Goal: Find specific page/section: Find specific page/section

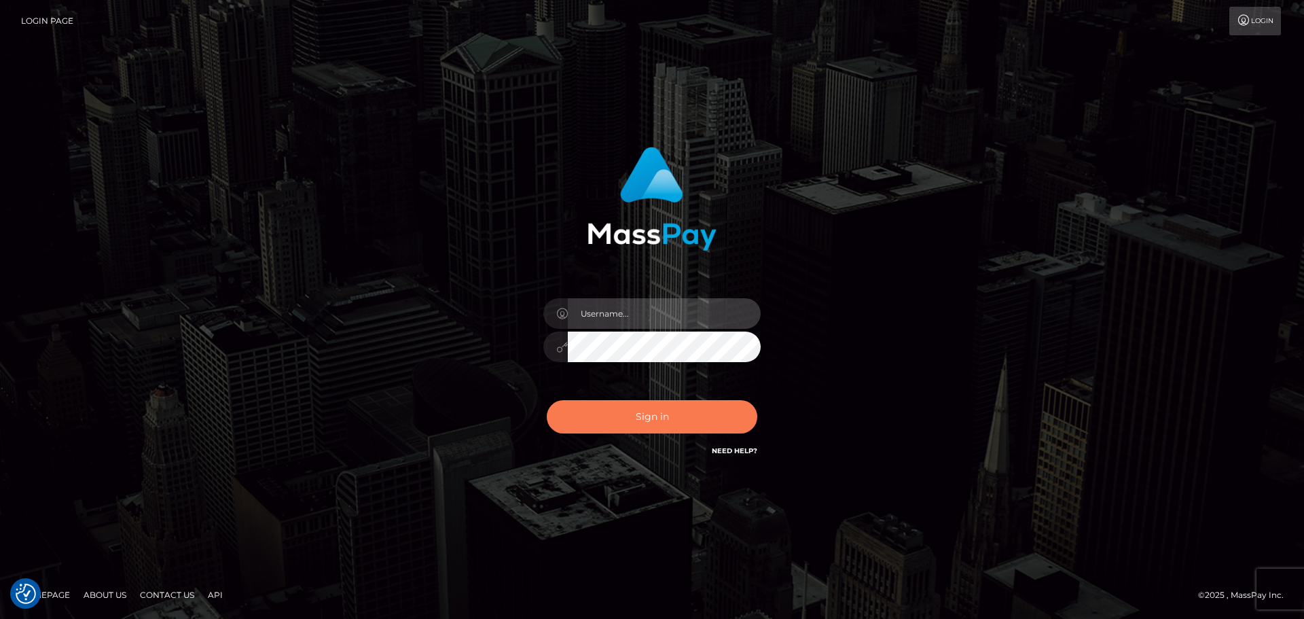
type input "hello.feetfinder"
click at [686, 408] on button "Sign in" at bounding box center [652, 416] width 211 height 33
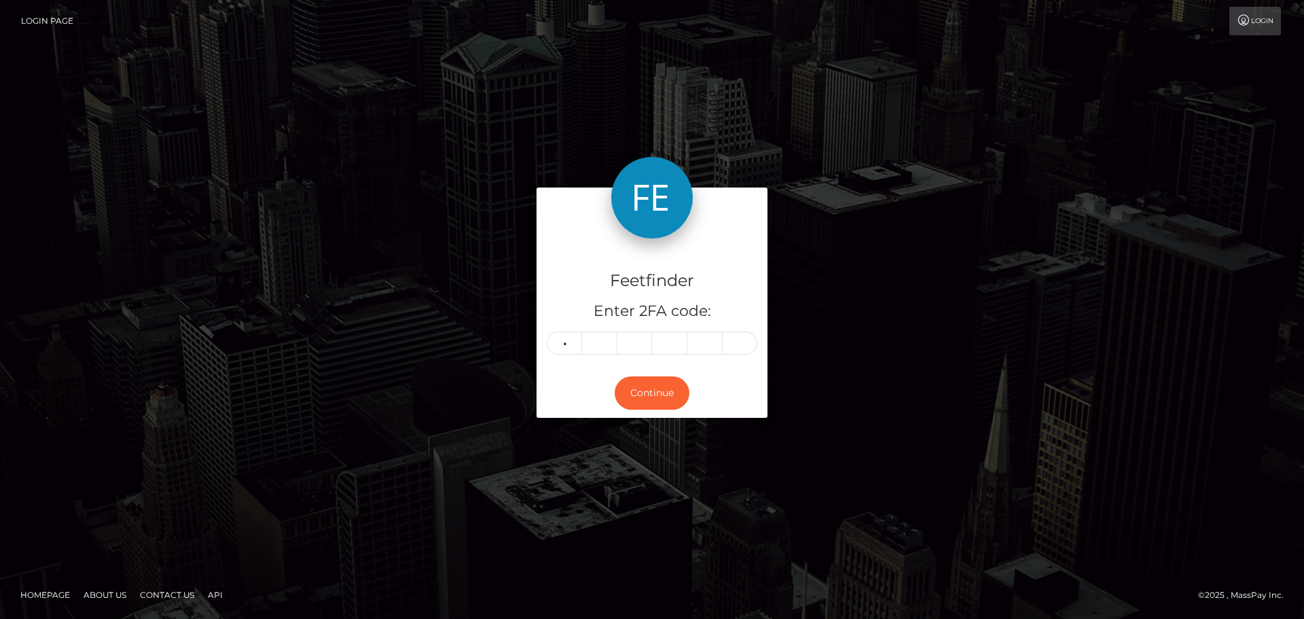
type input "1"
type input "2"
type input "4"
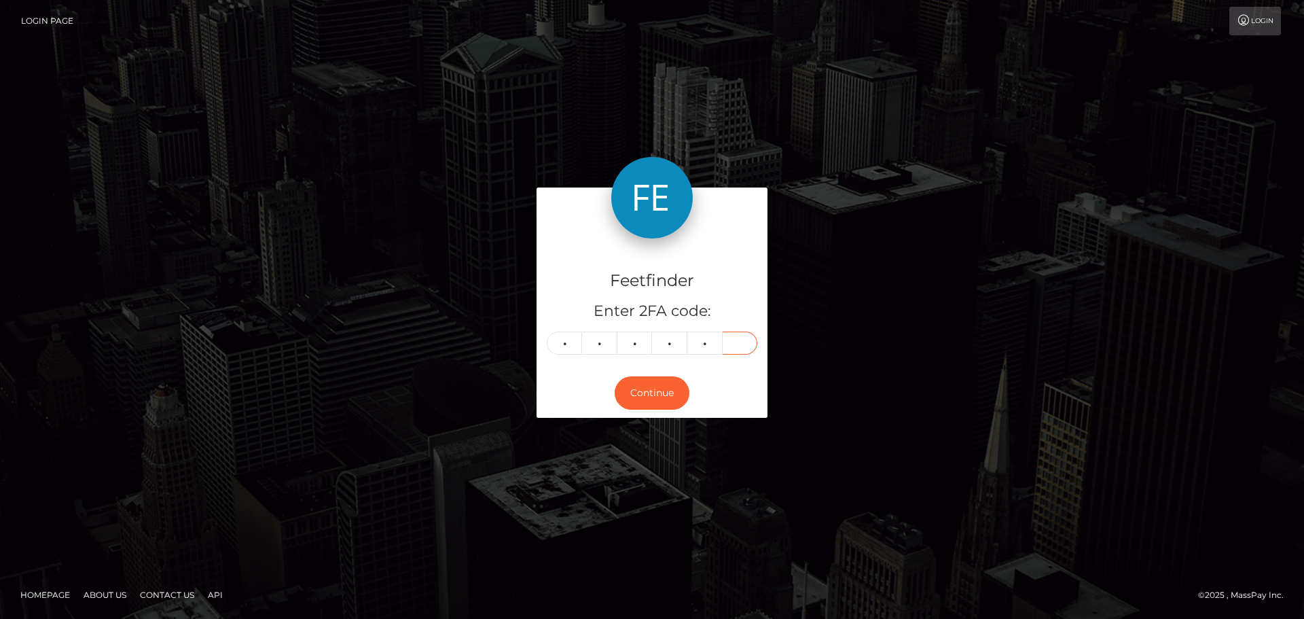
type input "1"
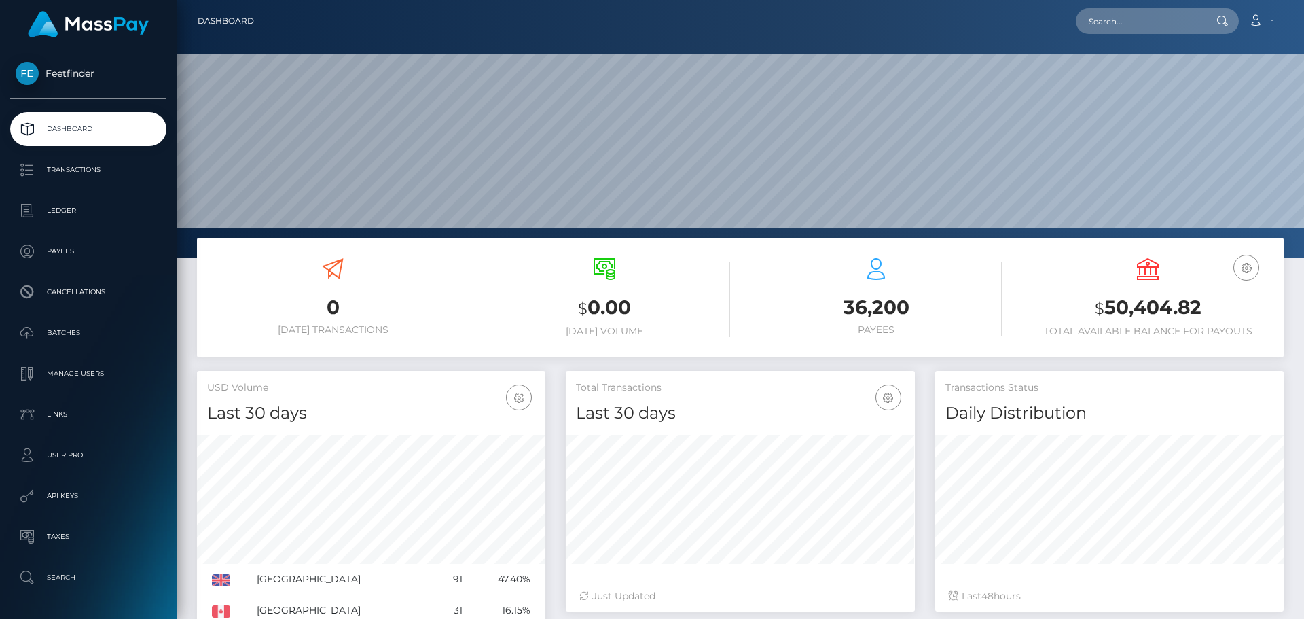
scroll to position [241, 349]
drag, startPoint x: 1144, startPoint y: 300, endPoint x: 1200, endPoint y: 295, distance: 56.5
click at [1200, 295] on h3 "$ 50,404.82" at bounding box center [1147, 308] width 251 height 28
click at [1201, 295] on h3 "$ 50,404.82" at bounding box center [1147, 308] width 251 height 28
click at [1201, 296] on h3 "$ 50,404.82" at bounding box center [1147, 308] width 251 height 28
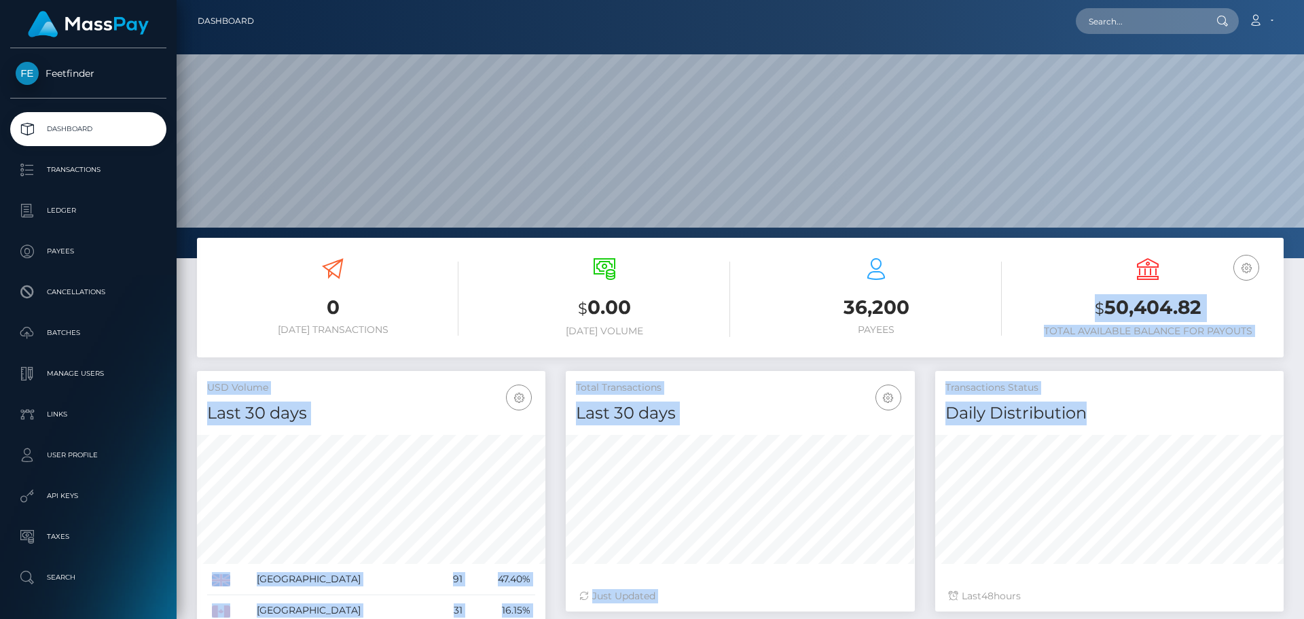
drag, startPoint x: 1064, startPoint y: 293, endPoint x: 1247, endPoint y: 397, distance: 210.2
click at [1259, 401] on div "0 Today Transactions $ 0.00 Today Volume 36,200 $" at bounding box center [741, 539] width 1128 height 602
click at [1200, 317] on h3 "$ 50,404.82" at bounding box center [1147, 308] width 251 height 28
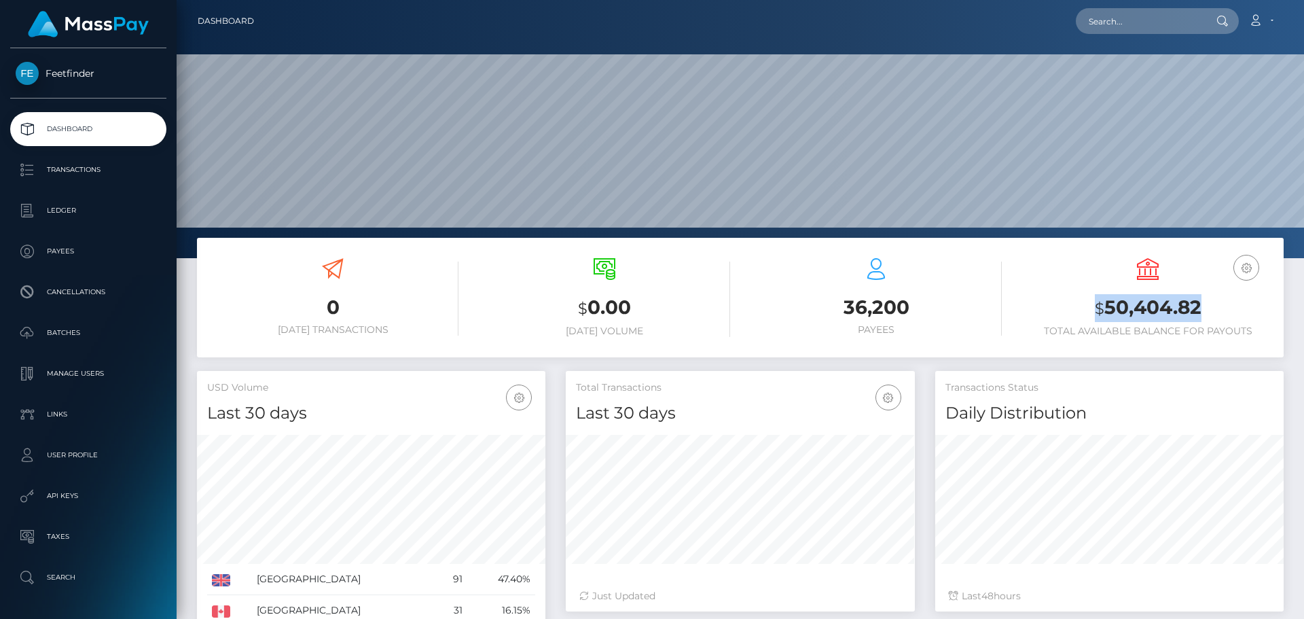
click at [1199, 318] on h3 "$ 50,404.82" at bounding box center [1147, 308] width 251 height 28
click at [1146, 311] on h3 "$ 50,404.82" at bounding box center [1147, 308] width 251 height 28
click at [1183, 301] on h3 "$ 50,404.82" at bounding box center [1147, 308] width 251 height 28
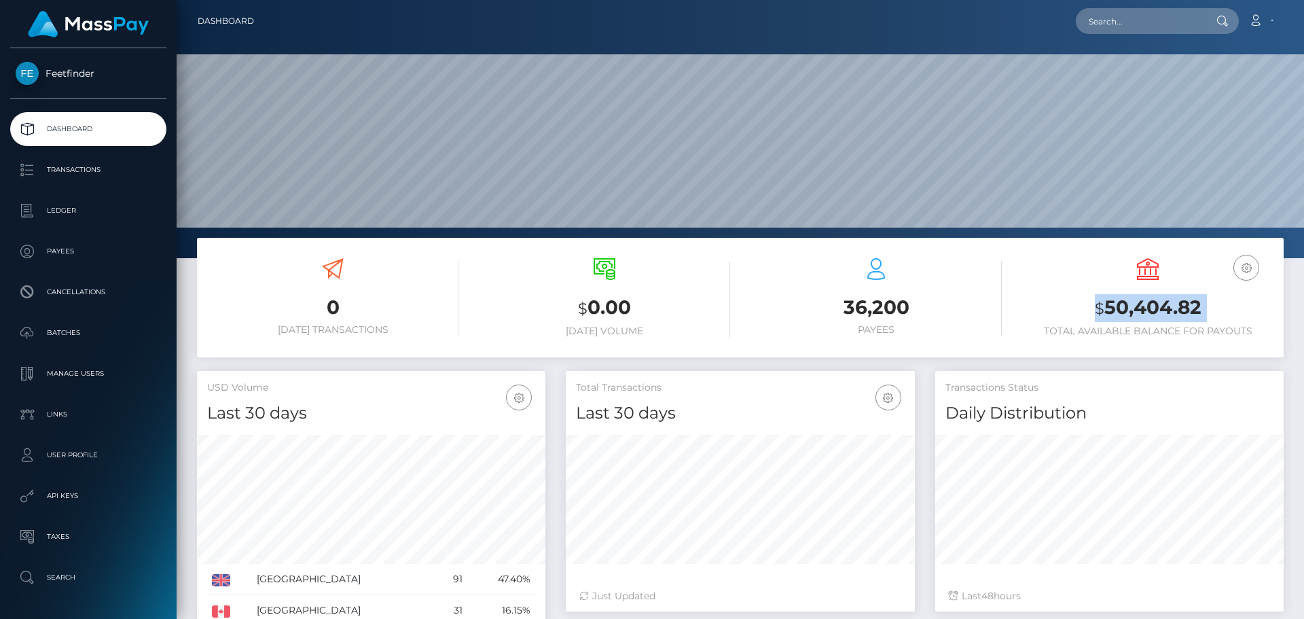
click at [1183, 301] on h3 "$ 50,404.82" at bounding box center [1147, 308] width 251 height 28
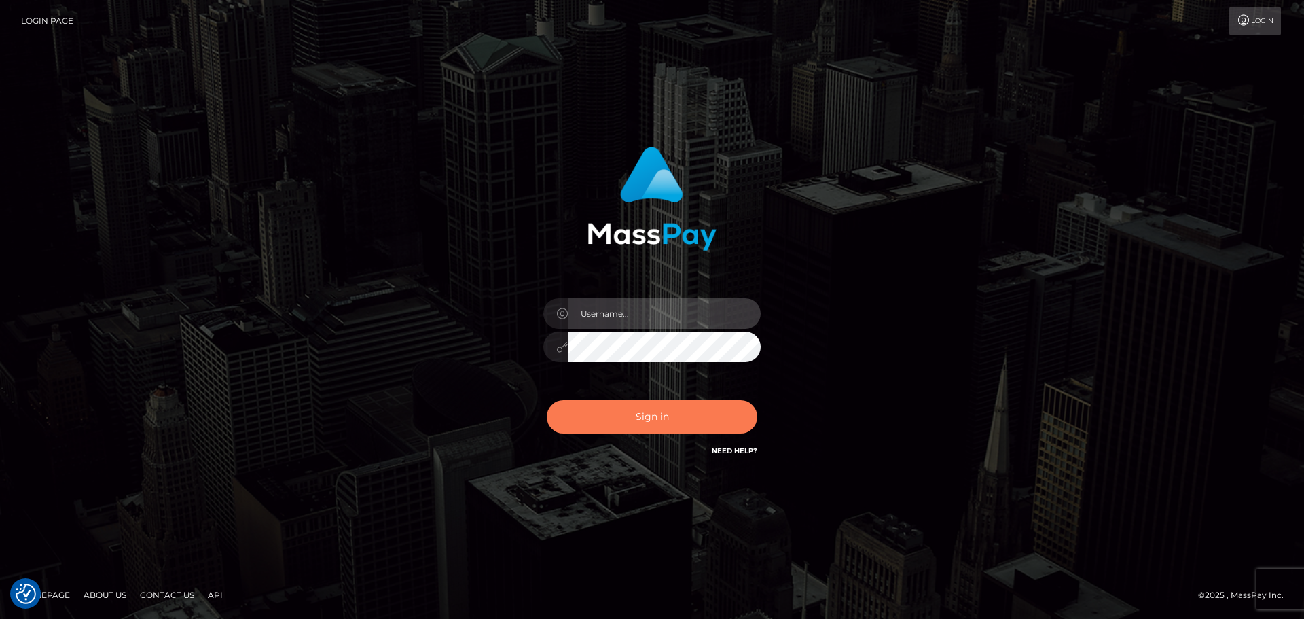
type input "hello.feetfinder"
click at [685, 412] on button "Sign in" at bounding box center [652, 416] width 211 height 33
type input "hello.feetfinder"
click at [683, 414] on button "Sign in" at bounding box center [652, 416] width 211 height 33
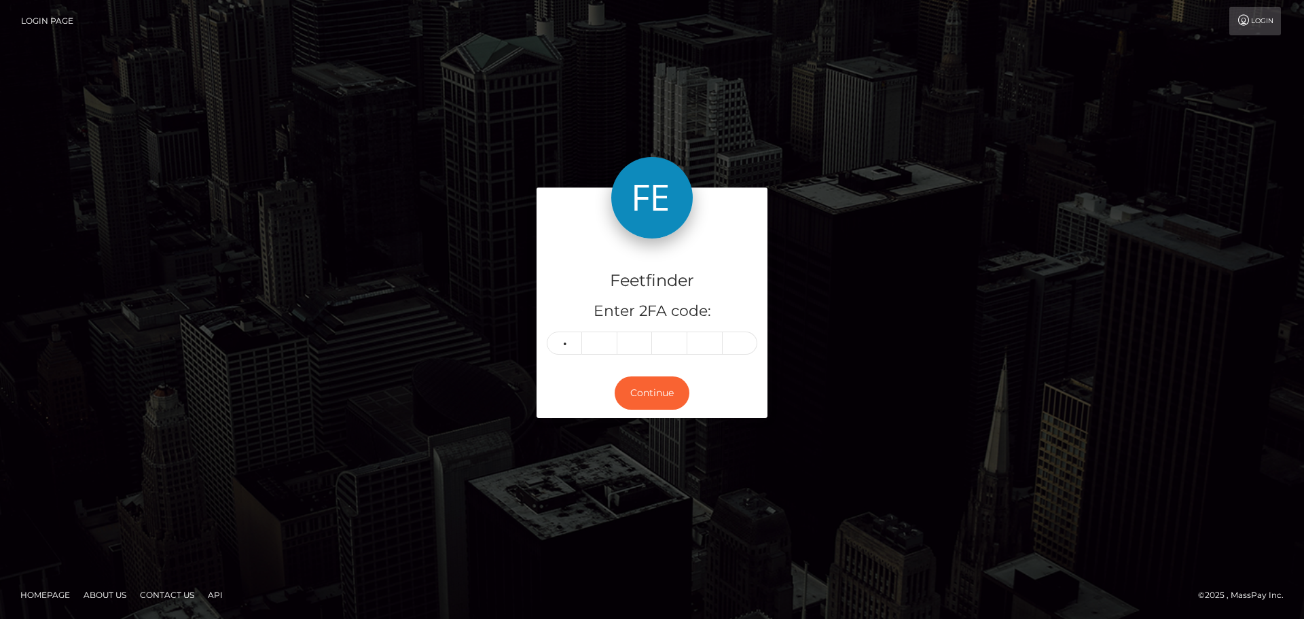
type input "9"
type input "8"
type input "9"
type input "5"
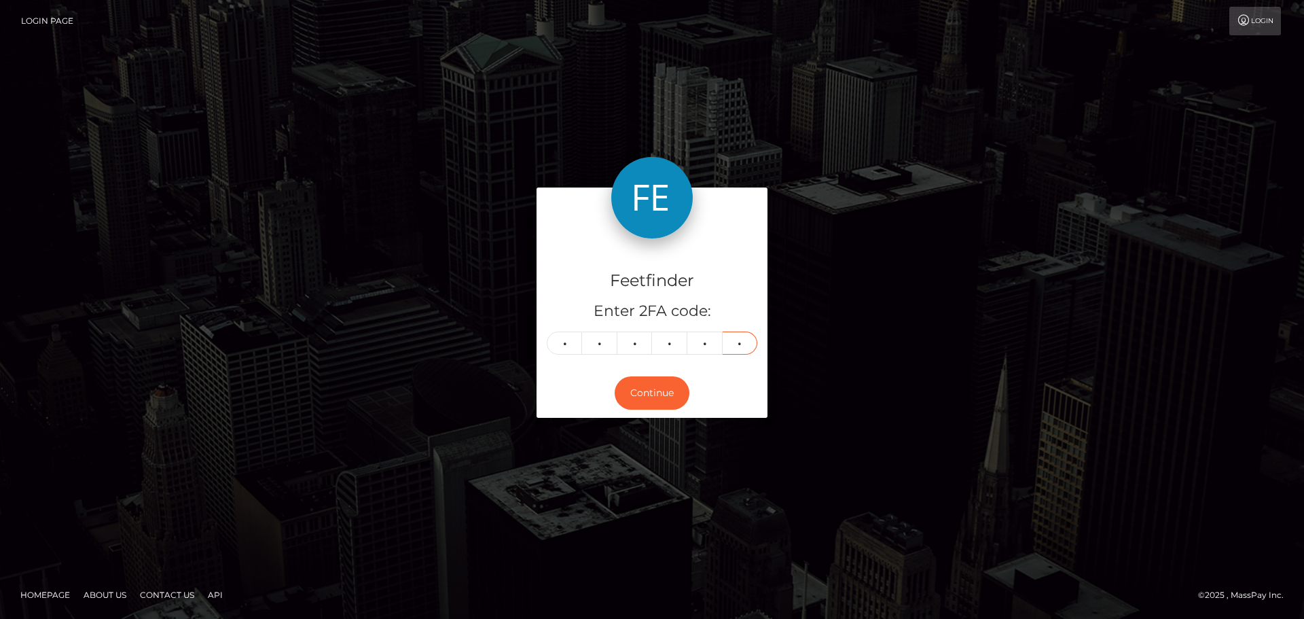
type input "7"
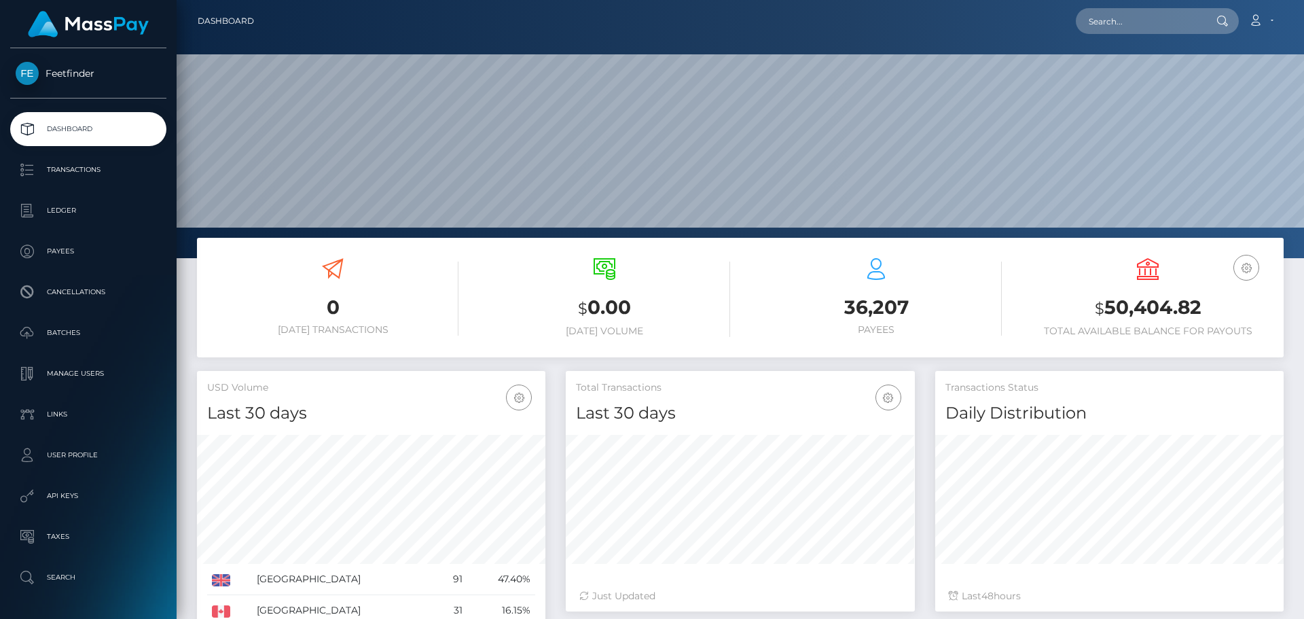
scroll to position [241, 349]
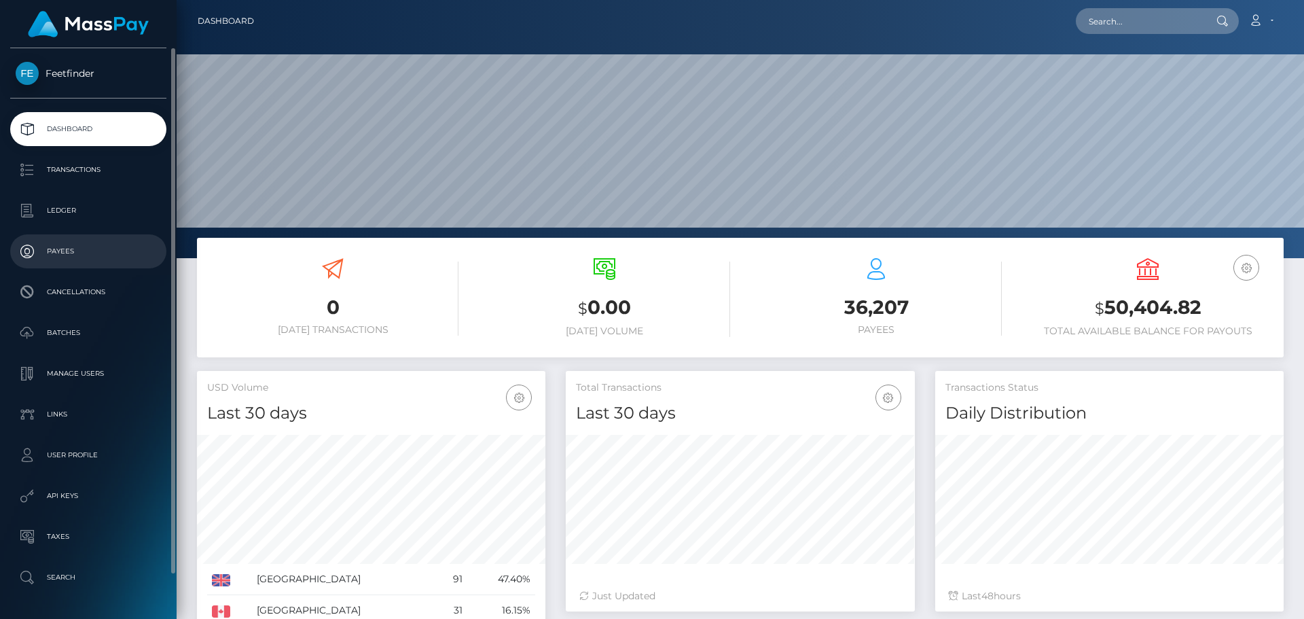
click at [56, 249] on p "Payees" at bounding box center [88, 251] width 145 height 20
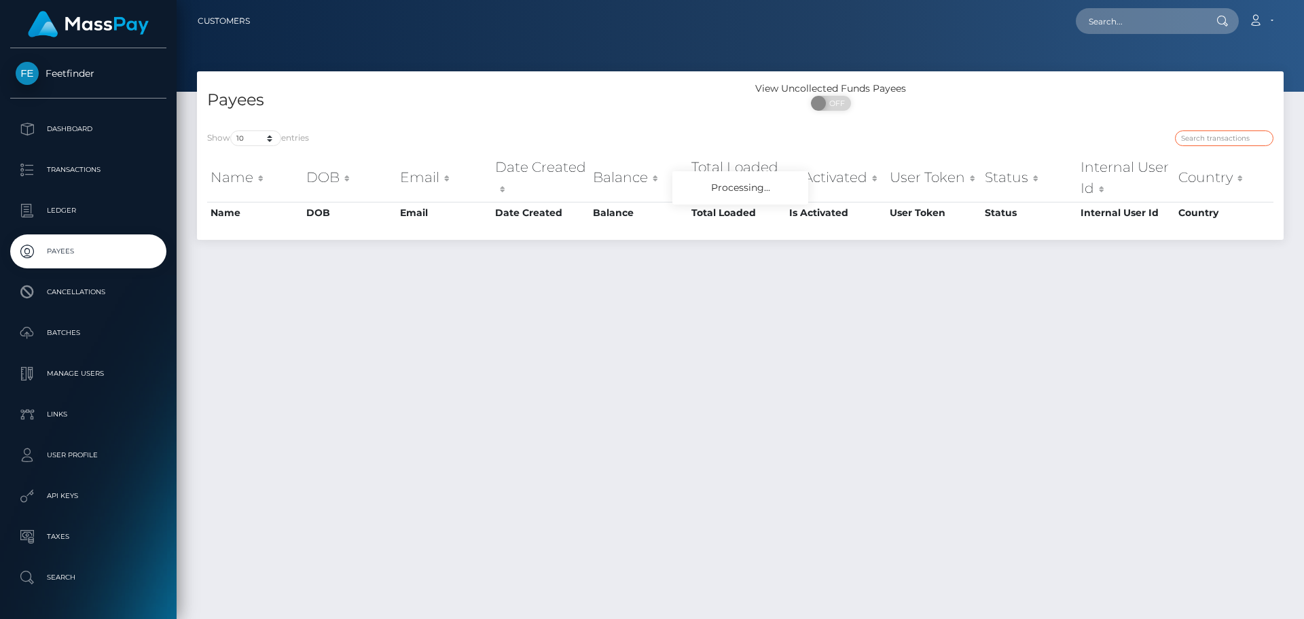
click at [1207, 137] on input "search" at bounding box center [1224, 138] width 98 height 16
paste input "43a526a4-689c-11f0-87f1-0266f44cc279"
type input "43a526a4-689c-11f0-87f1-0266f44cc279"
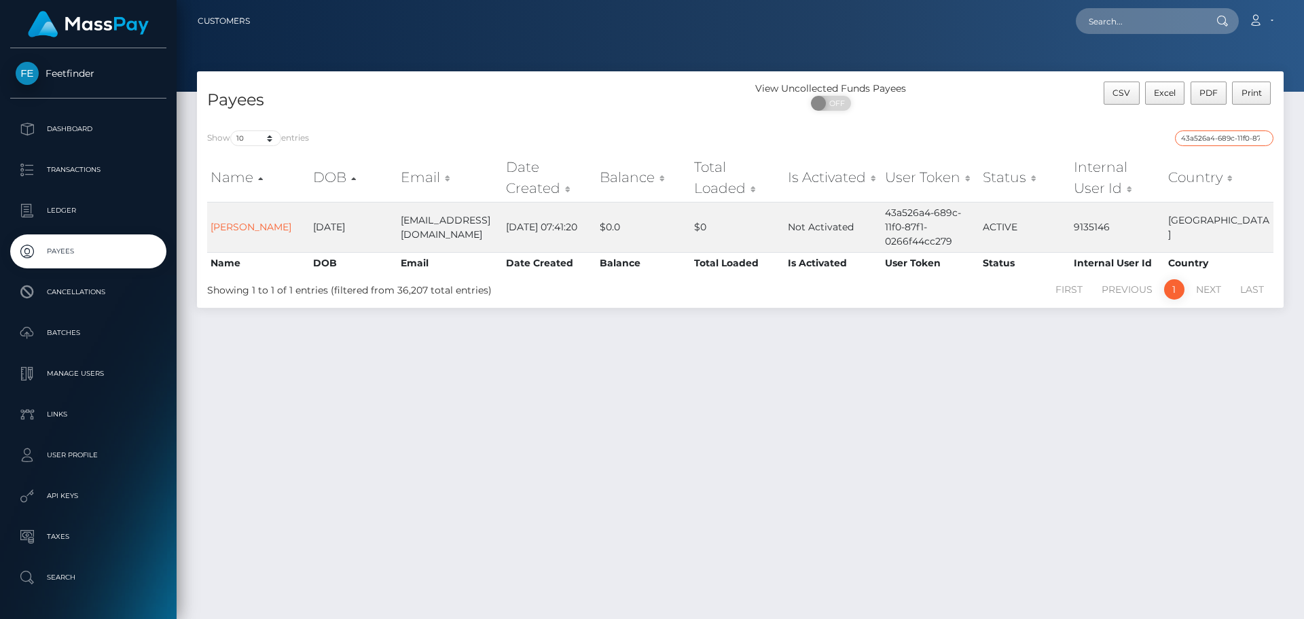
click at [1262, 137] on input "43a526a4-689c-11f0-87f1-0266f44cc279" at bounding box center [1224, 138] width 98 height 16
paste input "0be649dc-7221-11f0-87f1-0266f44cc279"
type input "0be649dc-7221-11f0-87f1-0266f44cc279"
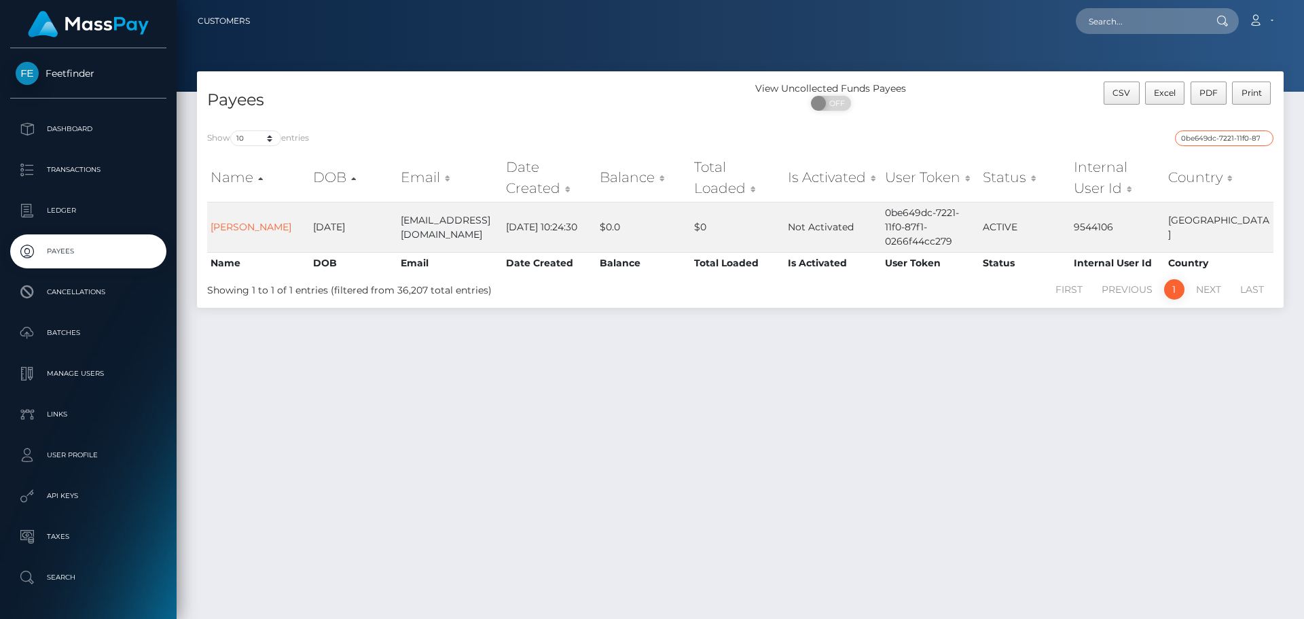
click at [1264, 138] on input "0be649dc-7221-11f0-87f1-0266f44cc279" at bounding box center [1224, 138] width 98 height 16
paste input "c30b8fe3-a672-11f0-bd75-060e06e9f077"
type input "c30b8fe3-a672-11f0-bd75-060e06e9f077"
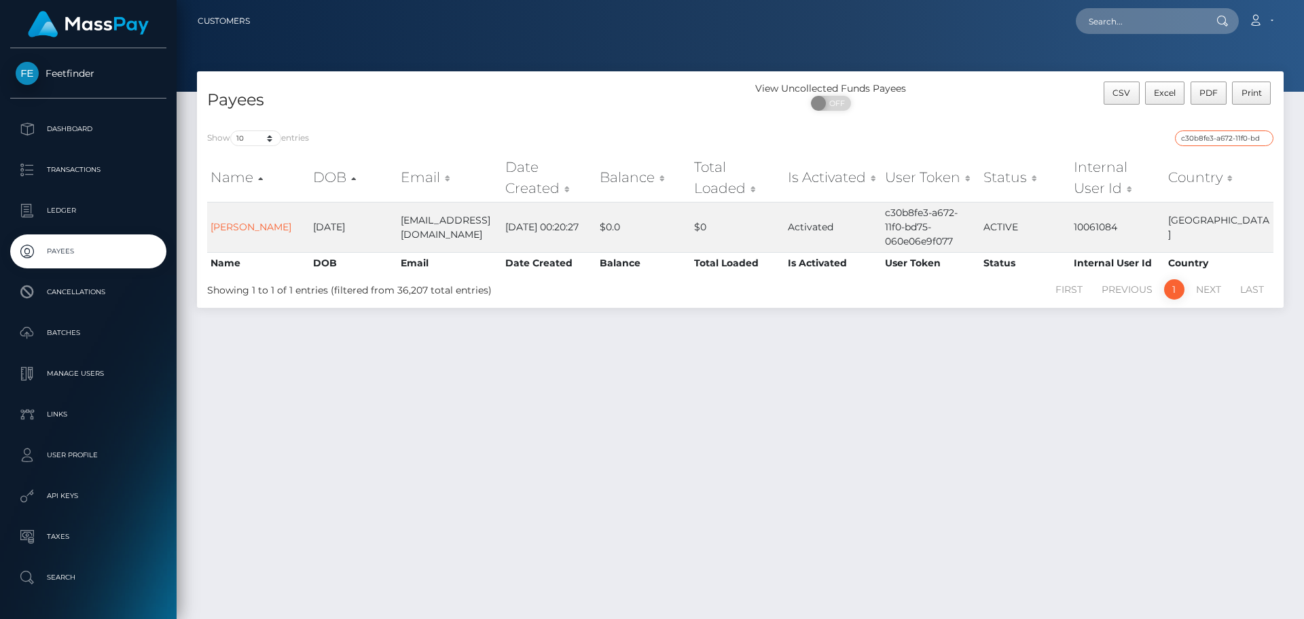
click at [1225, 141] on input "c30b8fe3-a672-11f0-bd75-060e06e9f077" at bounding box center [1224, 138] width 98 height 16
click at [1229, 143] on input "c30b8fe3-a672-11f0-bd75-060e06e9f077" at bounding box center [1224, 138] width 98 height 16
click at [1265, 143] on input "c30b8fe3-a672-11f0-bd75-060e06e9f077" at bounding box center [1224, 138] width 98 height 16
click at [1263, 139] on input "c30b8fe3-a672-11f0-bd75-060e06e9f077" at bounding box center [1224, 138] width 98 height 16
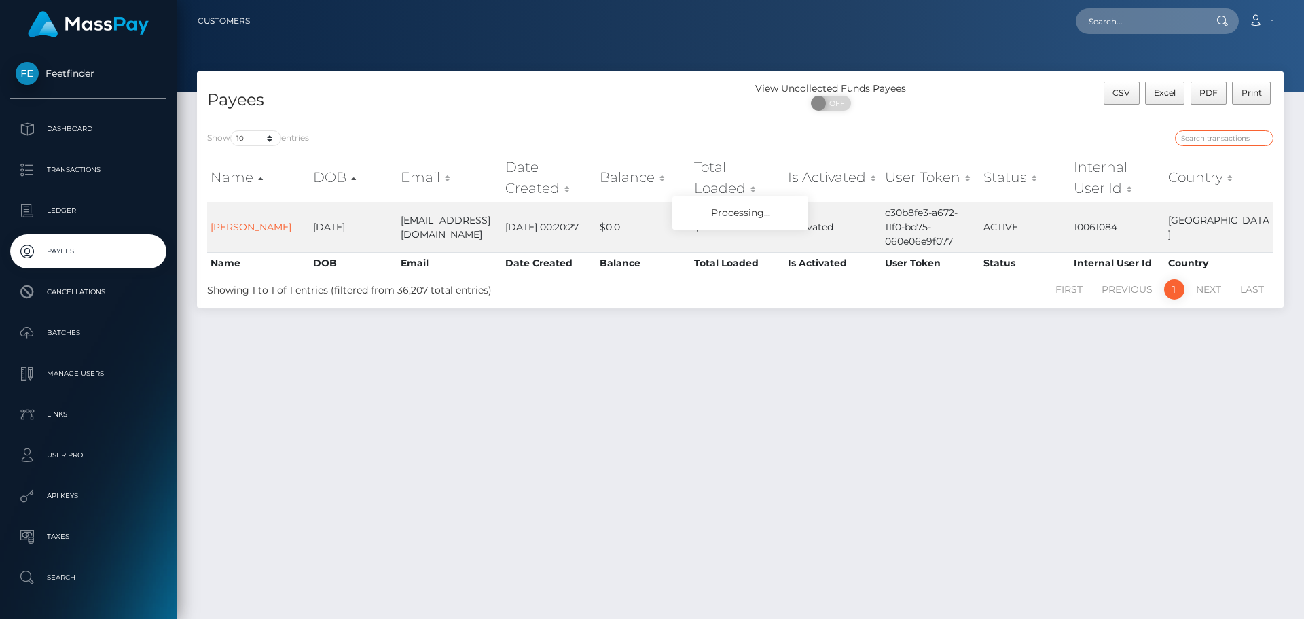
paste input "0dc4225c-9d48-11f0-bd85-0694aced620b"
type input "0dc4225c-9d48-11f0-bd85-0694aced620b"
click at [1264, 135] on input "0dc4225c-9d48-11f0-bd85-0694aced620b" at bounding box center [1224, 138] width 98 height 16
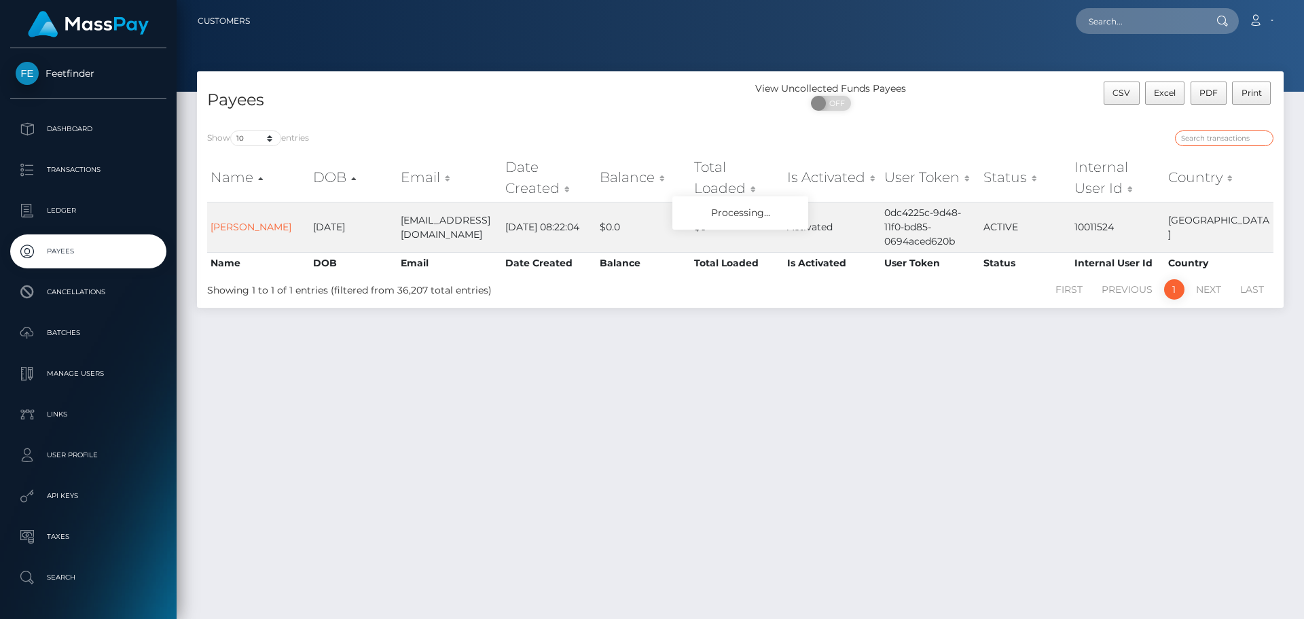
click at [1205, 137] on input "search" at bounding box center [1224, 138] width 98 height 16
paste input "78bceeb3-a68a-11f0-bd75-060e06e9f077"
type input "78bceeb3-a68a-11f0-bd75-060e06e9f077"
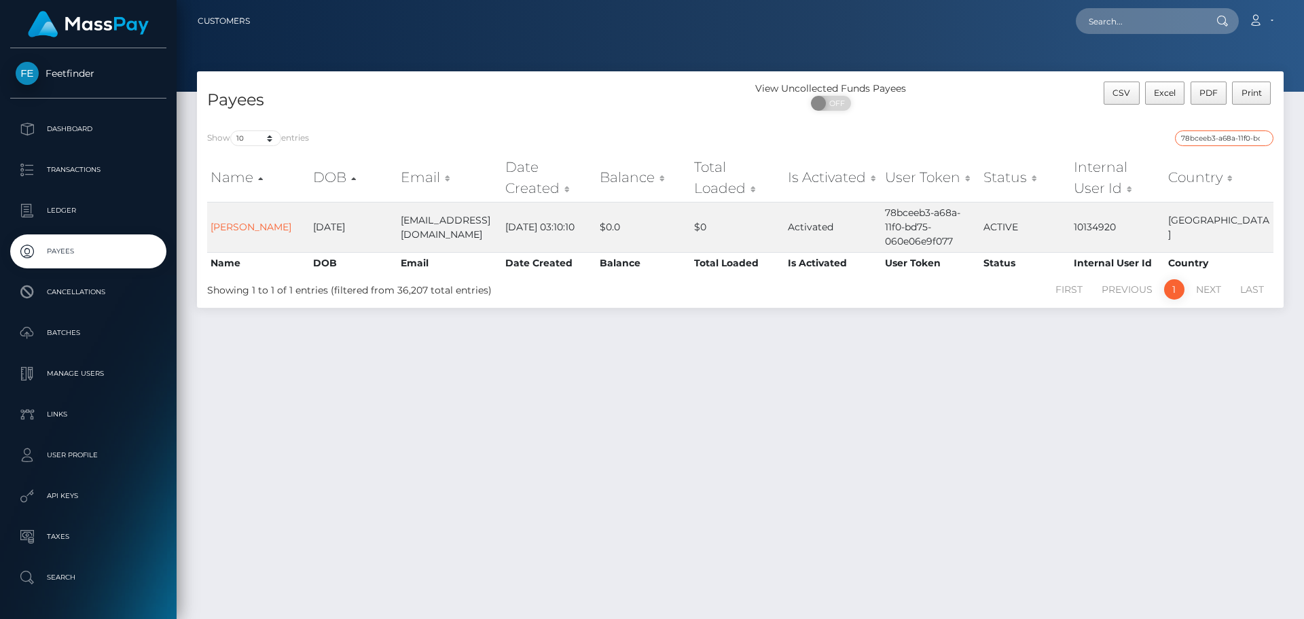
click at [1265, 139] on input "78bceeb3-a68a-11f0-bd75-060e06e9f077" at bounding box center [1224, 138] width 98 height 16
paste input "860194b3-4d11-11f0-bf09-062f66d36555"
type input "860194b3-4d11-11f0-bf09-062f66d36555"
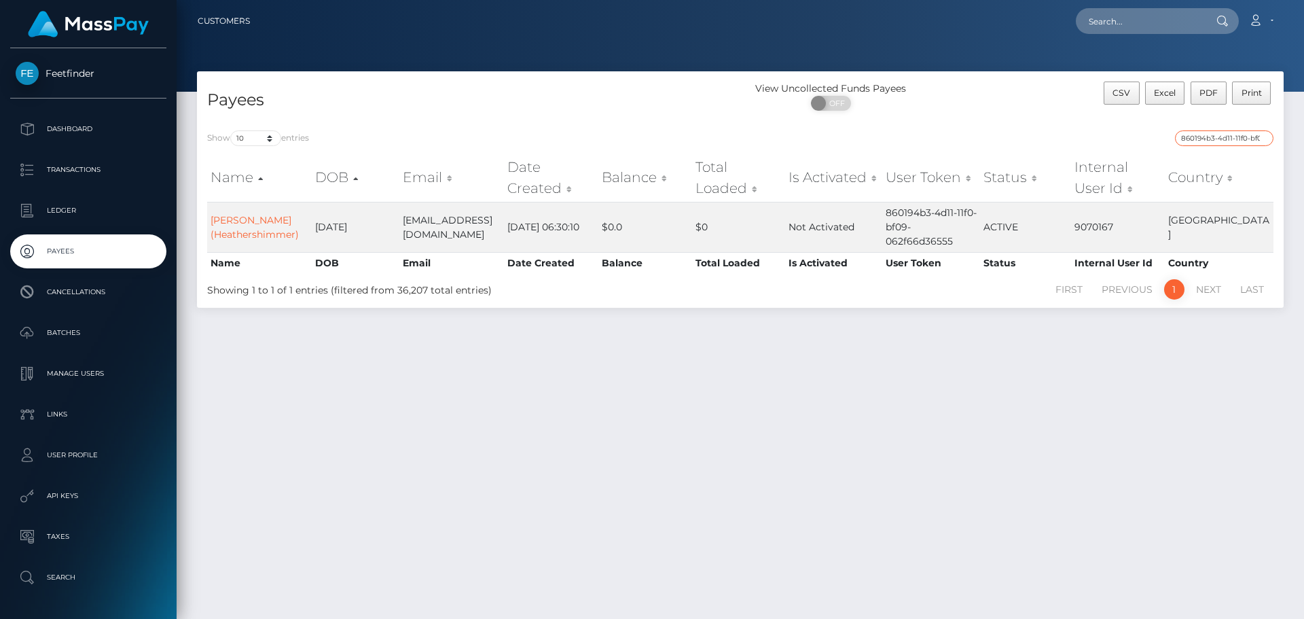
click at [1264, 137] on input "860194b3-4d11-11f0-bf09-062f66d36555" at bounding box center [1224, 138] width 98 height 16
click at [1198, 132] on input "search" at bounding box center [1224, 138] width 98 height 16
paste input "19c7d5f5-a48d-11f0-bd75-060e06e9f077"
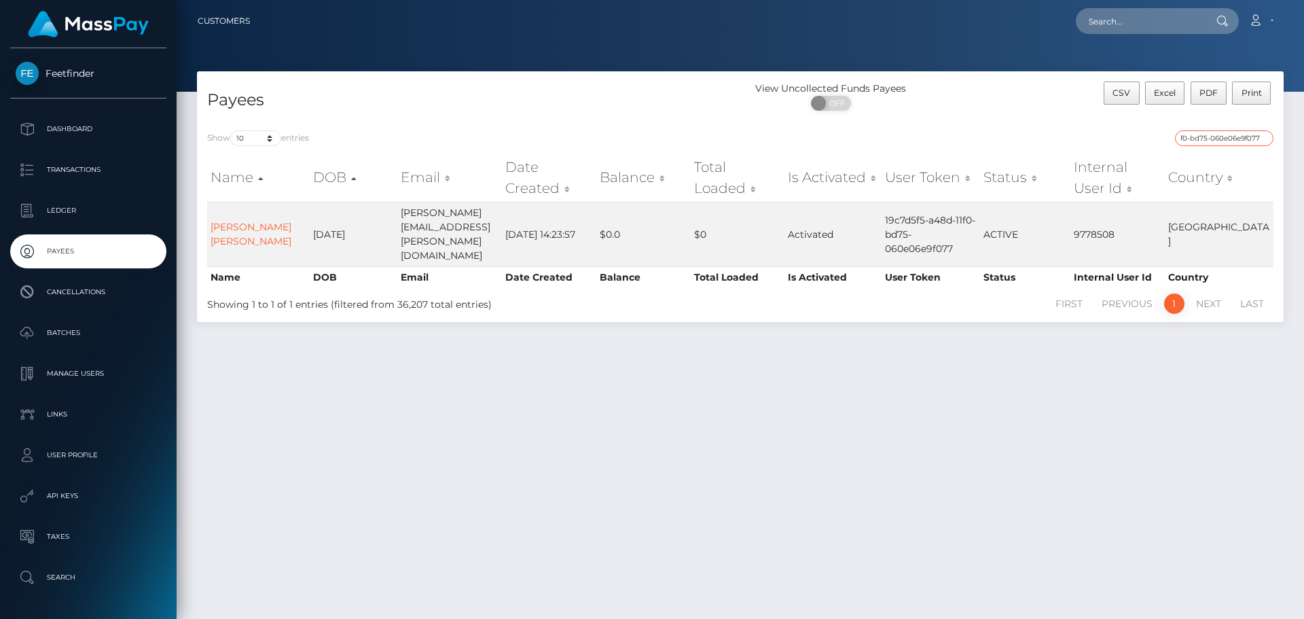
type input "19c7d5f5-a48d-11f0-bd75-060e06e9f077"
click at [1265, 139] on input "19c7d5f5-a48d-11f0-bd75-060e06e9f077" at bounding box center [1224, 138] width 98 height 16
drag, startPoint x: 1214, startPoint y: 139, endPoint x: 1201, endPoint y: 139, distance: 12.9
click at [1212, 139] on input "search" at bounding box center [1224, 138] width 98 height 16
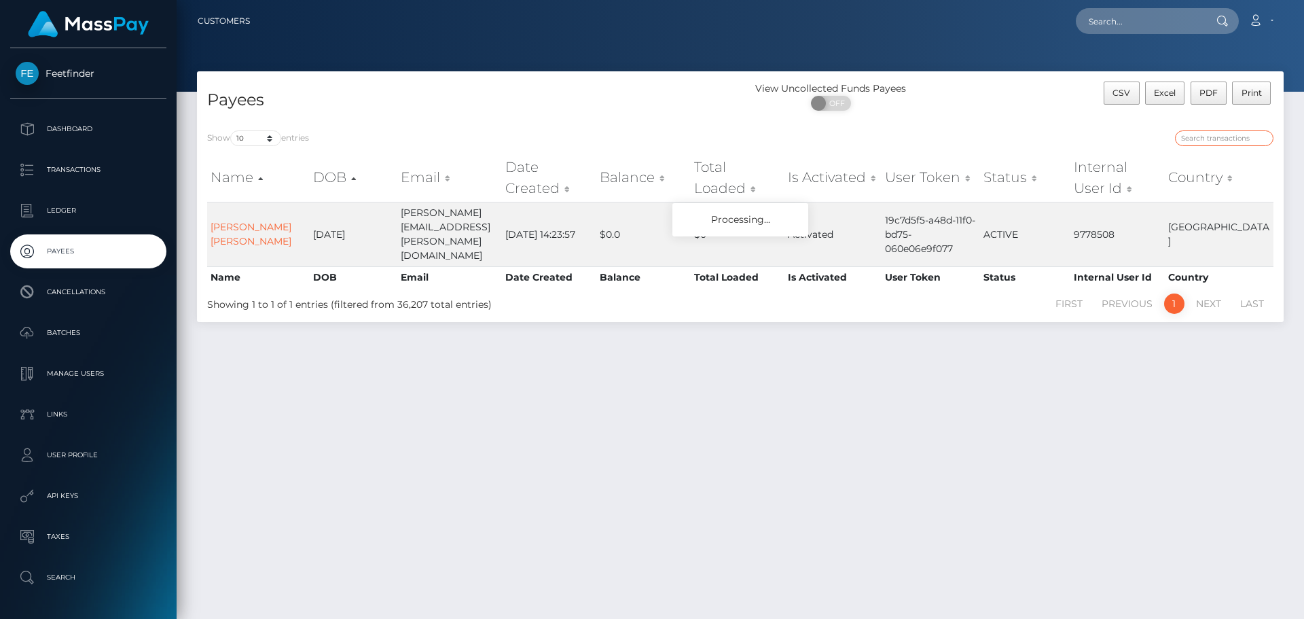
paste input "a9763e19-a17e-11f0-bd75-060e06e9f077"
type input "a9763e19-a17e-11f0-bd75-060e06e9f077"
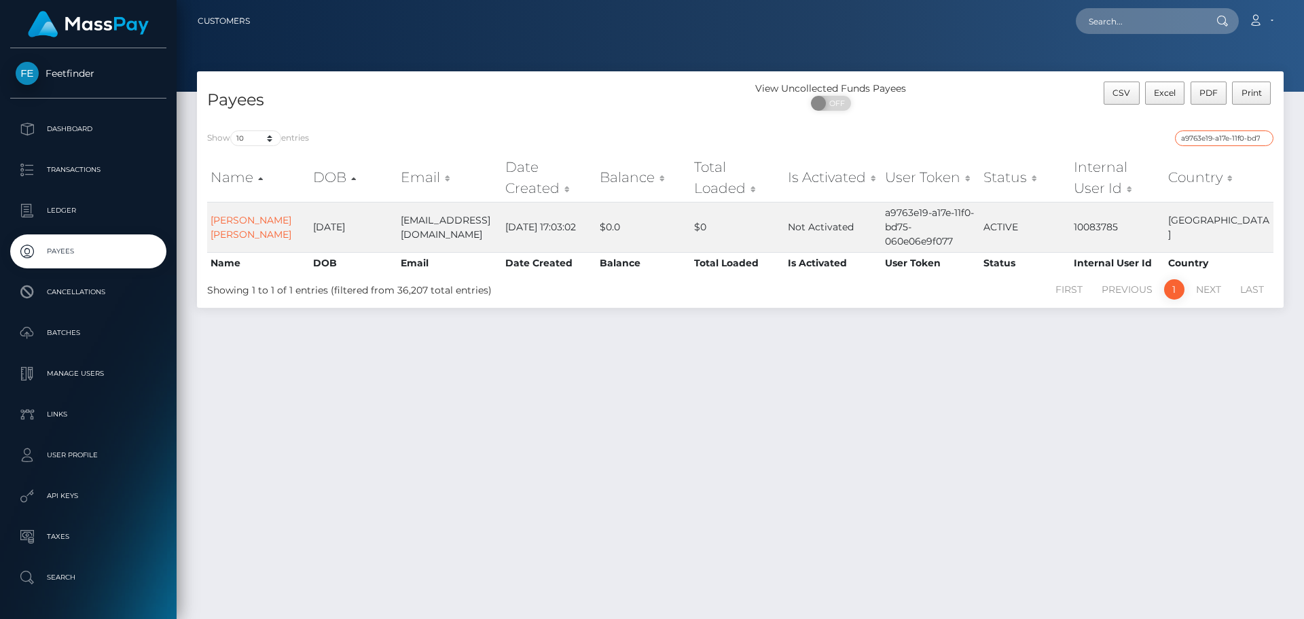
click at [1211, 139] on input "a9763e19-a17e-11f0-bd75-060e06e9f077" at bounding box center [1224, 138] width 98 height 16
paste input "d8228b09-a416-11f0-bd75-060e06e9f077"
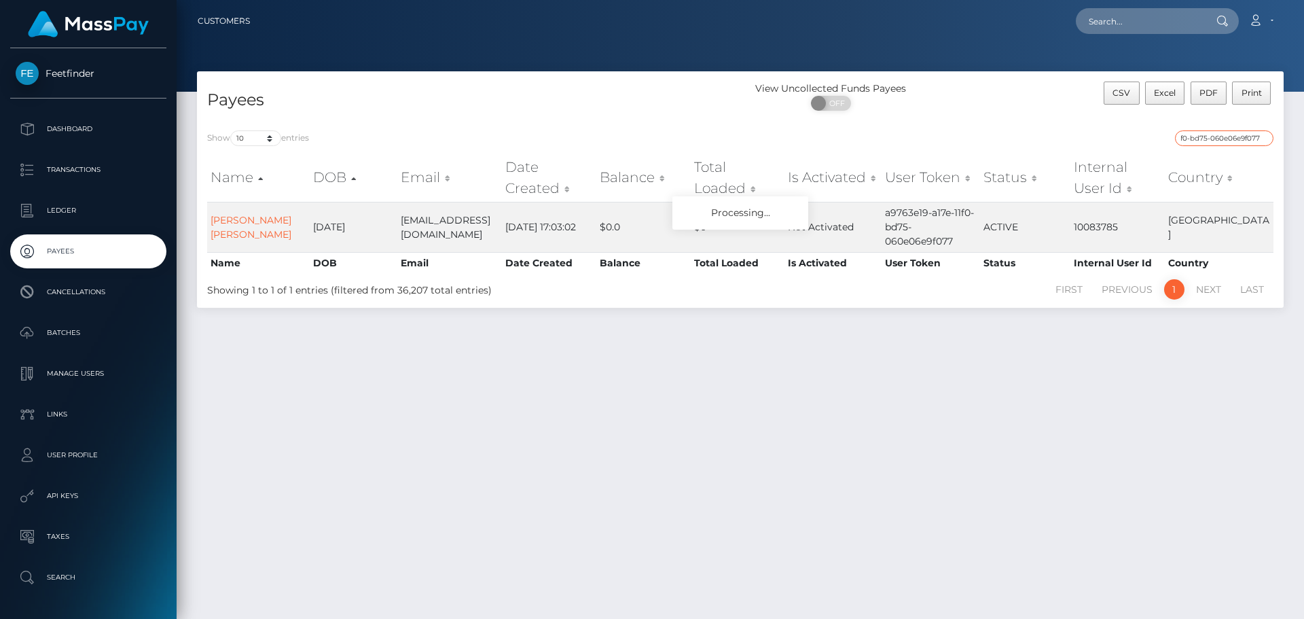
type input "d8228b09-a416-11f0-bd75-060e06e9f077"
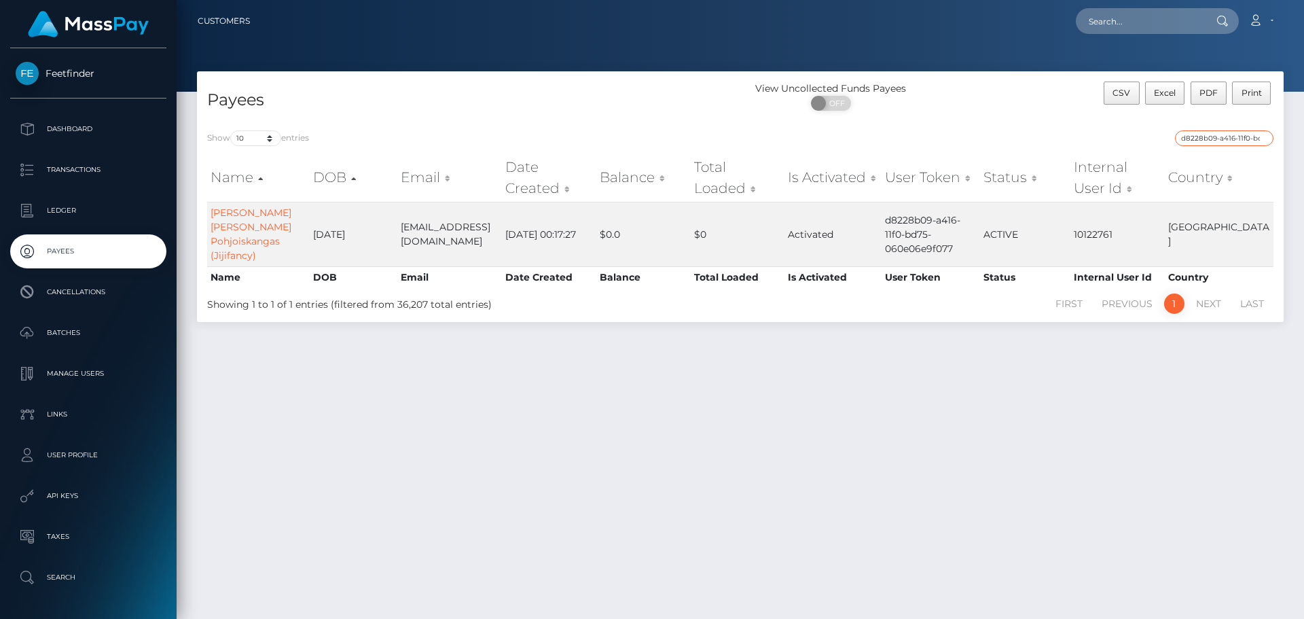
click at [1197, 141] on input "d8228b09-a416-11f0-bd75-060e06e9f077" at bounding box center [1224, 138] width 98 height 16
paste input "94a00b9e-a371-11f0-bd75-060e06e9f077"
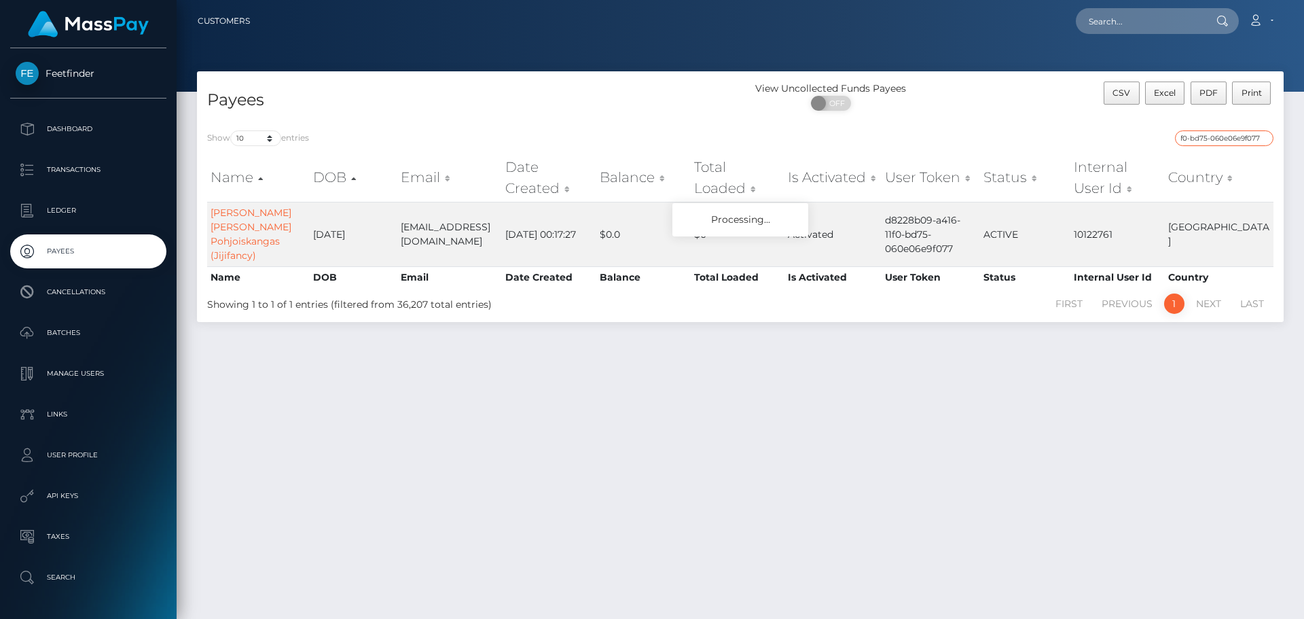
type input "94a00b9e-a371-11f0-bd75-060e06e9f077"
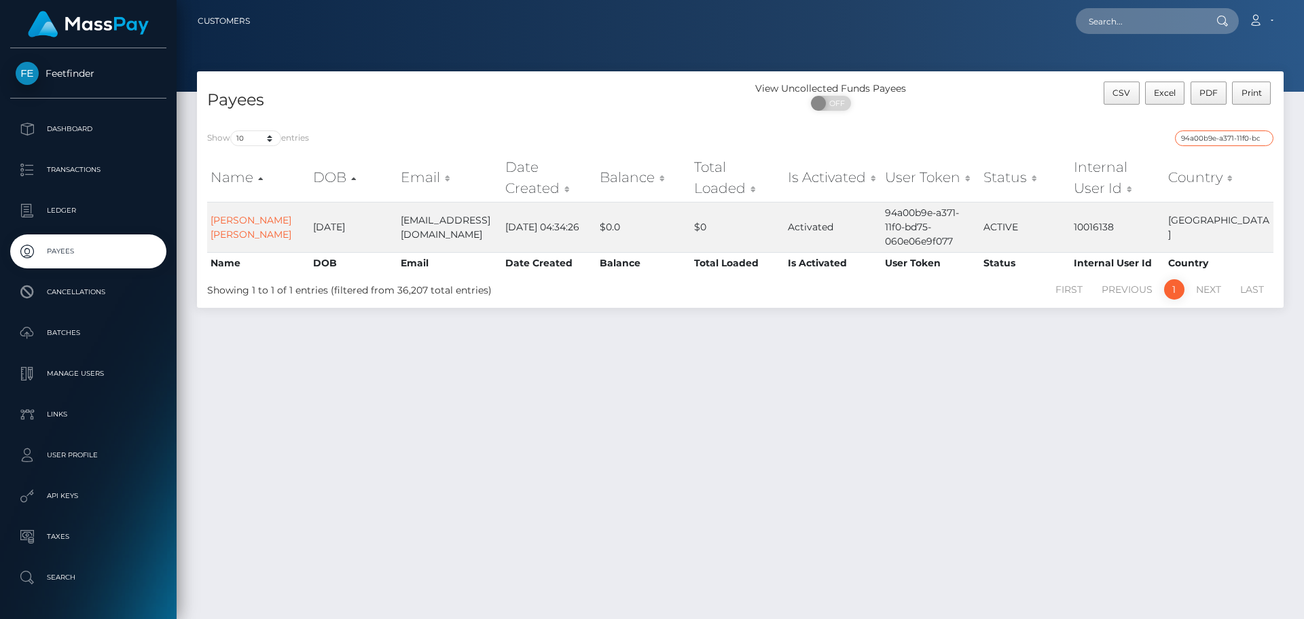
click at [1263, 134] on input "94a00b9e-a371-11f0-bd75-060e06e9f077" at bounding box center [1224, 138] width 98 height 16
click at [1261, 137] on input "94a00b9e-a371-11f0-bd75-060e06e9f077" at bounding box center [1224, 138] width 98 height 16
click at [1198, 137] on input "search" at bounding box center [1224, 138] width 98 height 16
paste input "da7abe62-9428-11f0-bd85-0694aced620b"
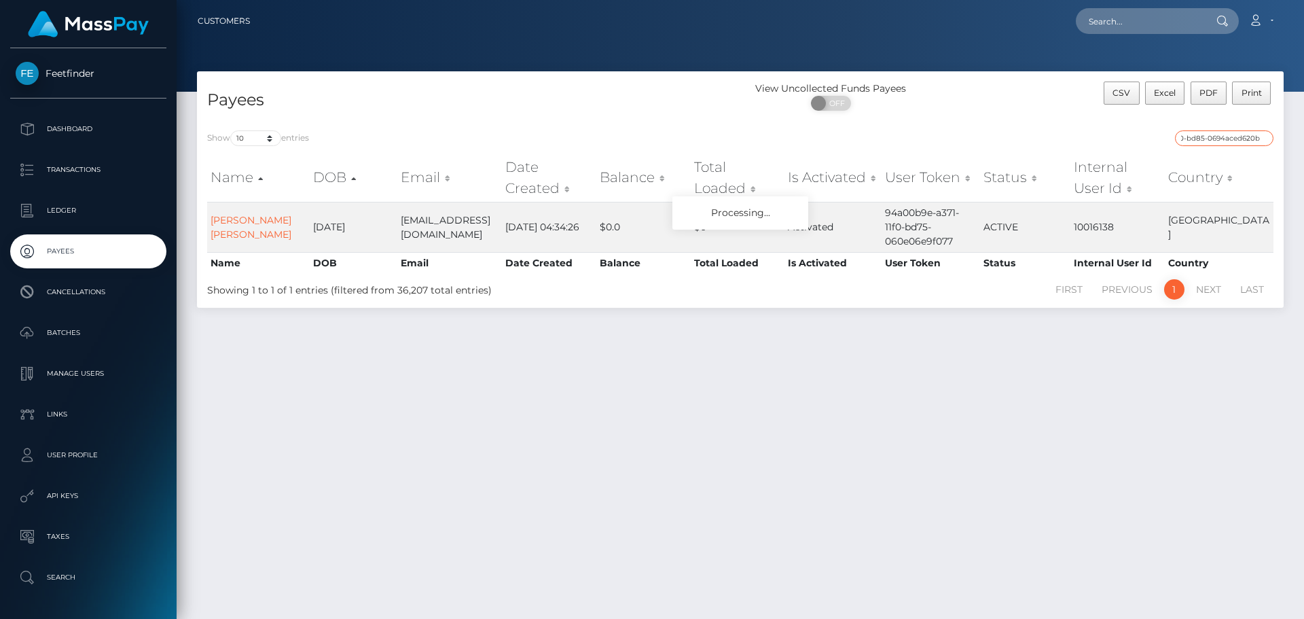
type input "da7abe62-9428-11f0-bd85-0694aced620b"
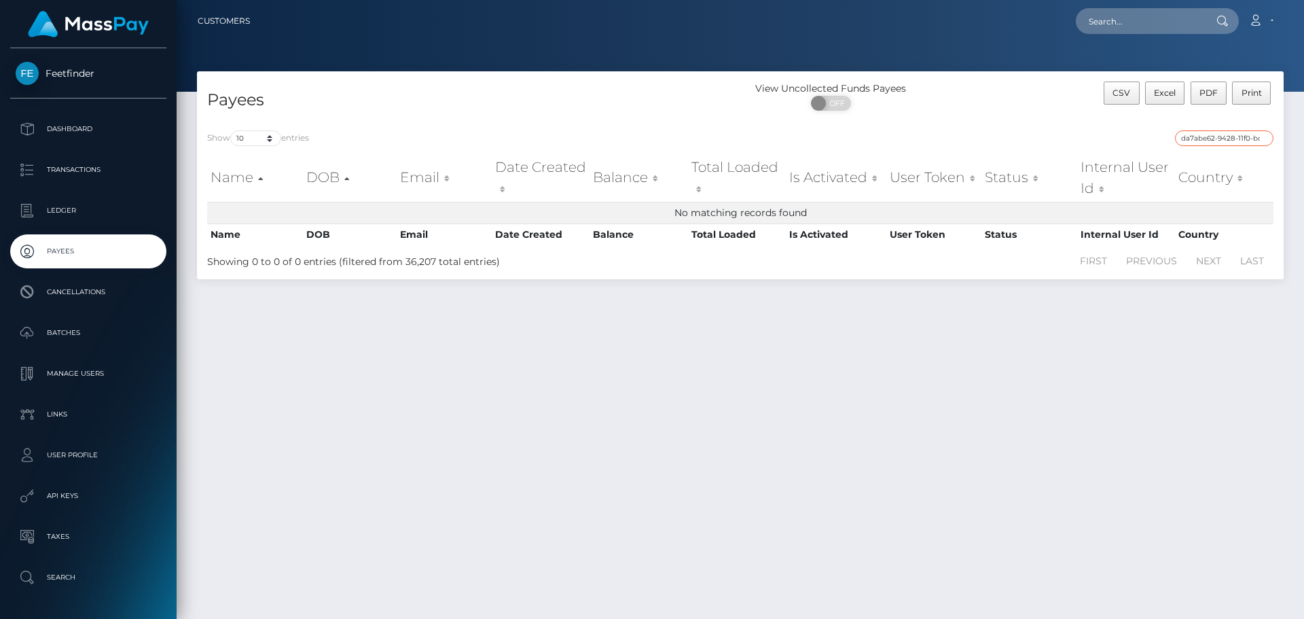
click at [1237, 139] on input "da7abe62-9428-11f0-bd85-0694aced620b" at bounding box center [1224, 138] width 98 height 16
click at [1236, 138] on input "da7abe62-9428-11f0-bd85-0694aced620b" at bounding box center [1224, 138] width 98 height 16
paste input "910eb4b4-715b-11f0-87f1-0266f44cc279"
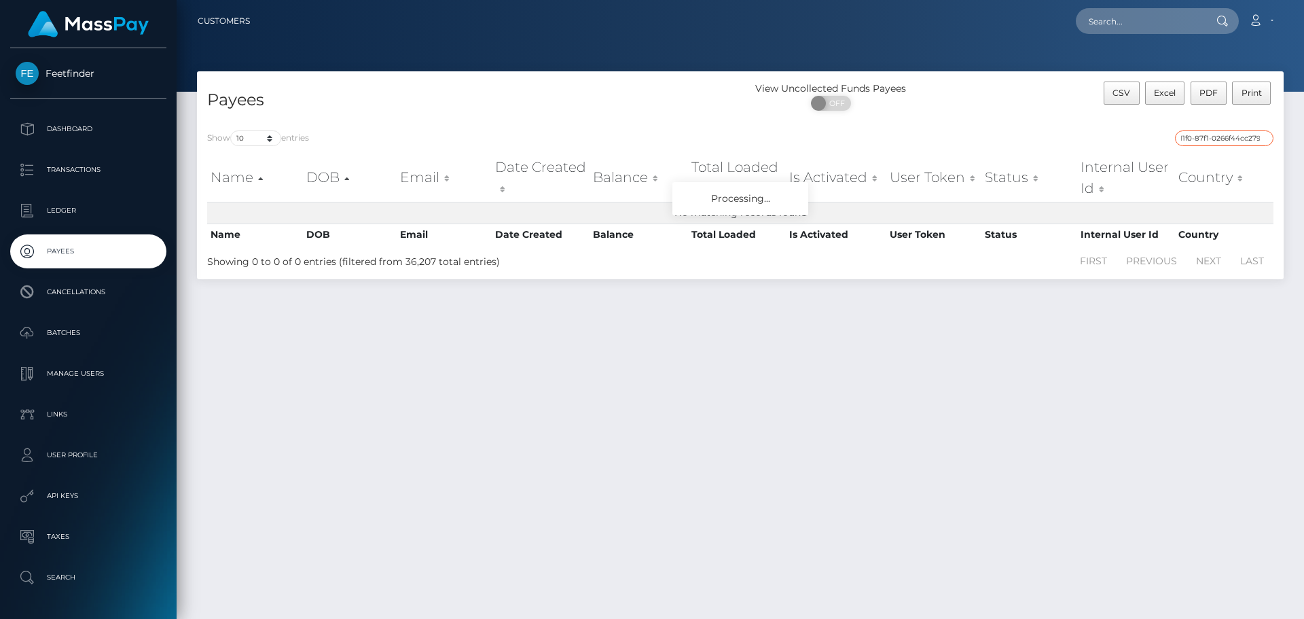
type input "910eb4b4-715b-11f0-87f1-0266f44cc279"
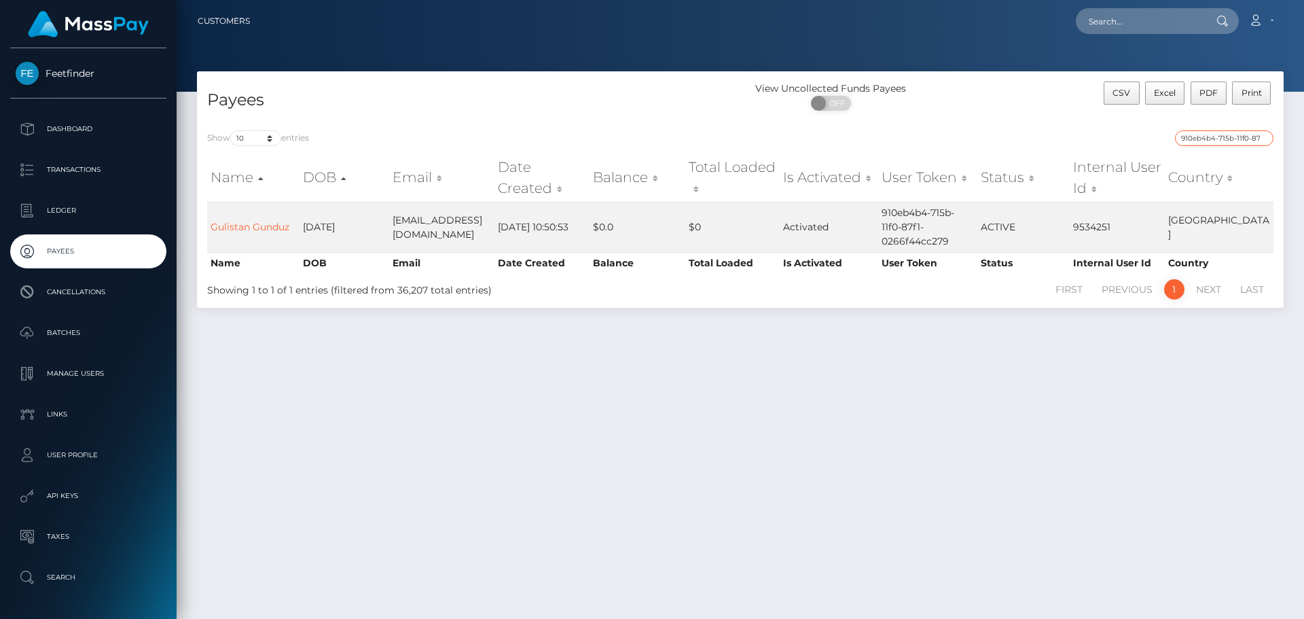
click at [1202, 137] on input "910eb4b4-715b-11f0-87f1-0266f44cc279" at bounding box center [1224, 138] width 98 height 16
paste input "0e34915e-837d-11f0-8023-0266f44cc279"
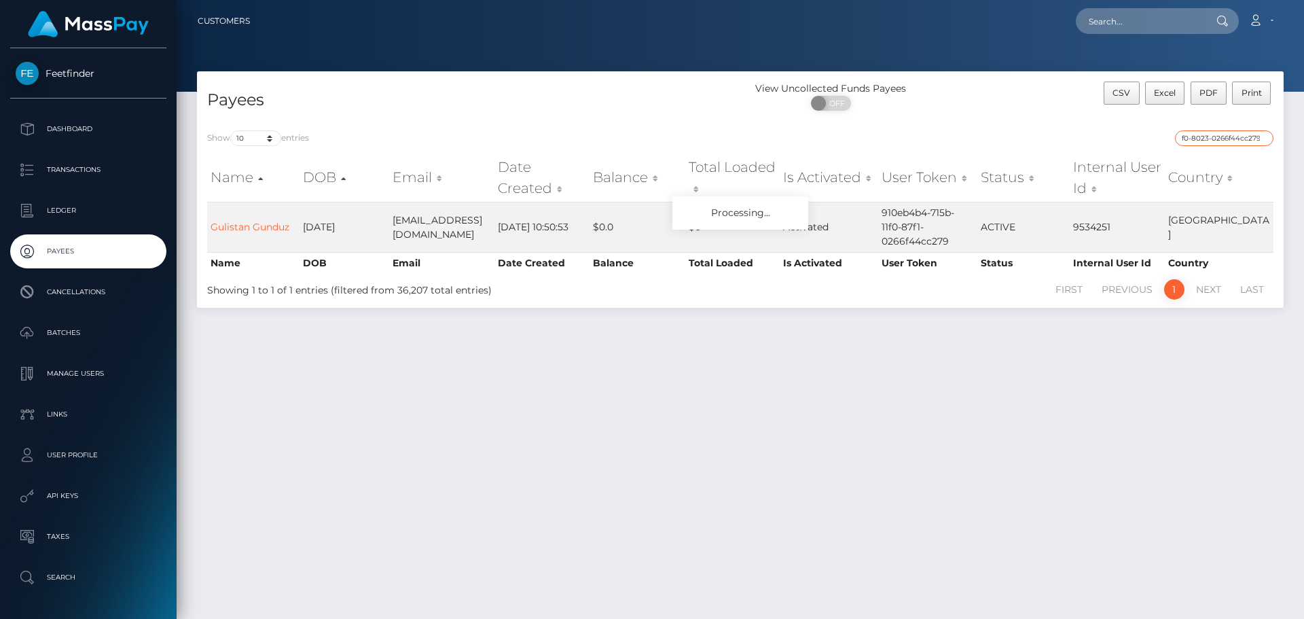
type input "0e34915e-837d-11f0-8023-0266f44cc279"
click at [1212, 138] on input "0e34915e-837d-11f0-8023-0266f44cc279" at bounding box center [1224, 138] width 98 height 16
click at [1212, 137] on input "0e34915e-837d-11f0-8023-0266f44cc279" at bounding box center [1224, 138] width 98 height 16
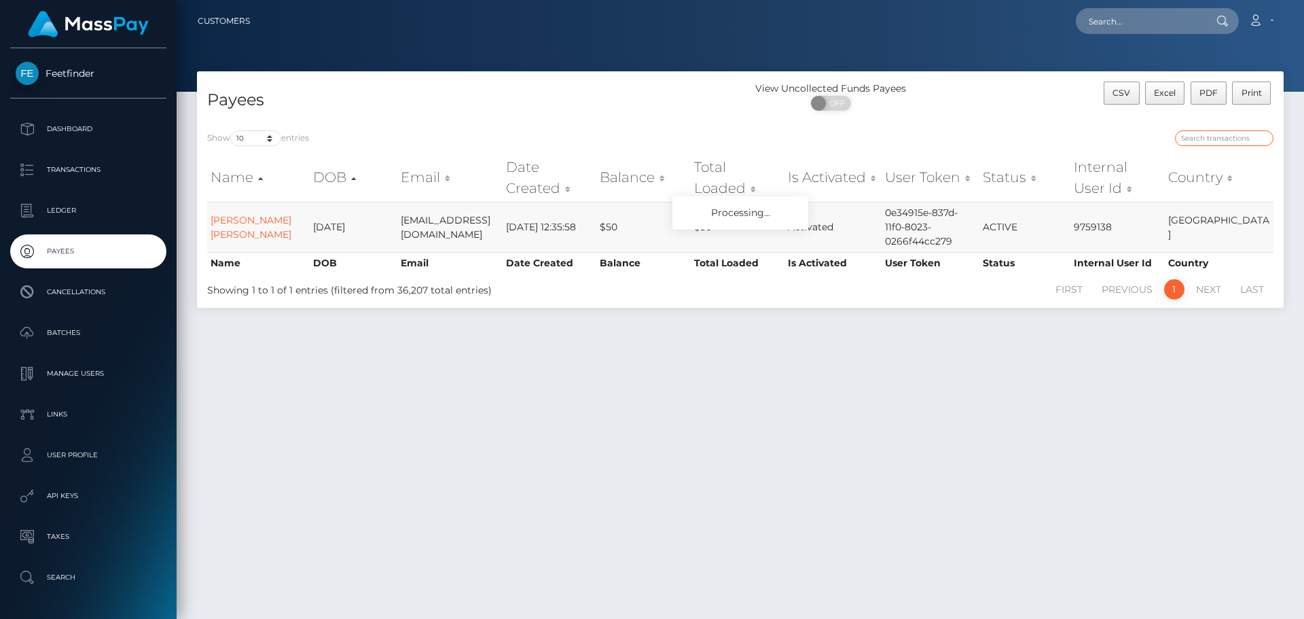
paste input "ca19cfb5-a378-11f0-bd75-060e06e9f077"
type input "ca19cfb5-a378-11f0-bd75-060e06e9f077"
click at [1228, 137] on input "ca19cfb5-a378-11f0-bd75-060e06e9f077" at bounding box center [1224, 138] width 98 height 16
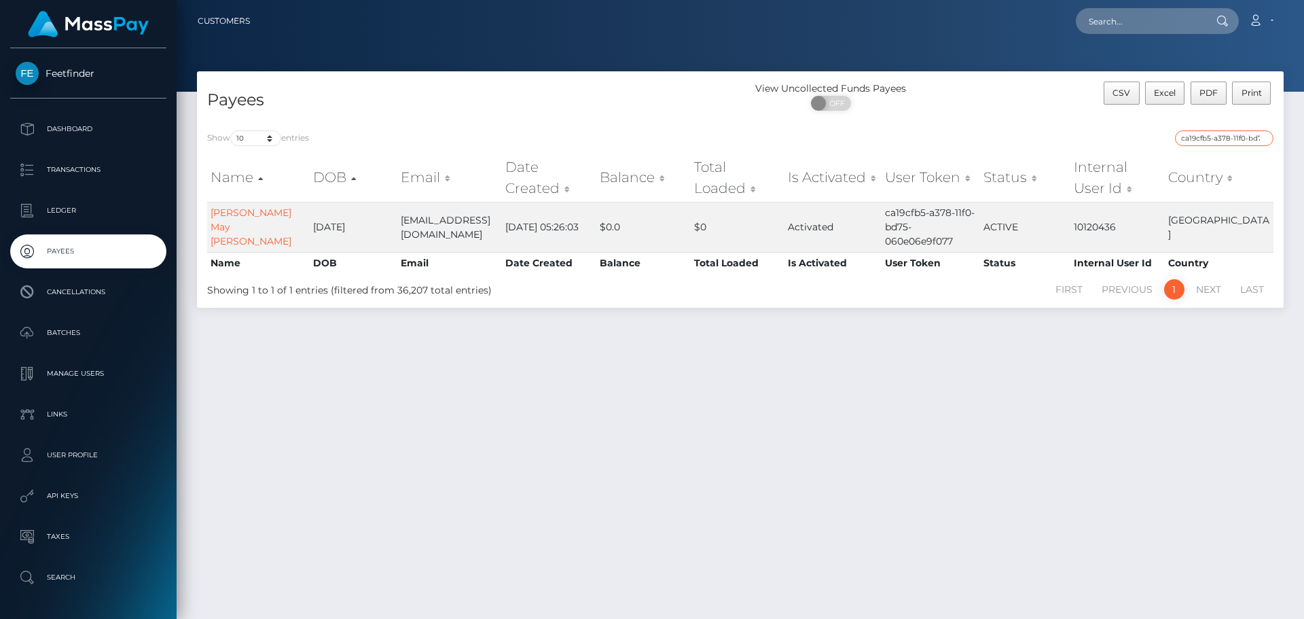
click at [1228, 137] on input "ca19cfb5-a378-11f0-bd75-060e06e9f077" at bounding box center [1224, 138] width 98 height 16
paste input "da7abe62-9428-11f0-bd85-0694aced620b"
type input "da7abe62-9428-11f0-bd85-0694aced620b"
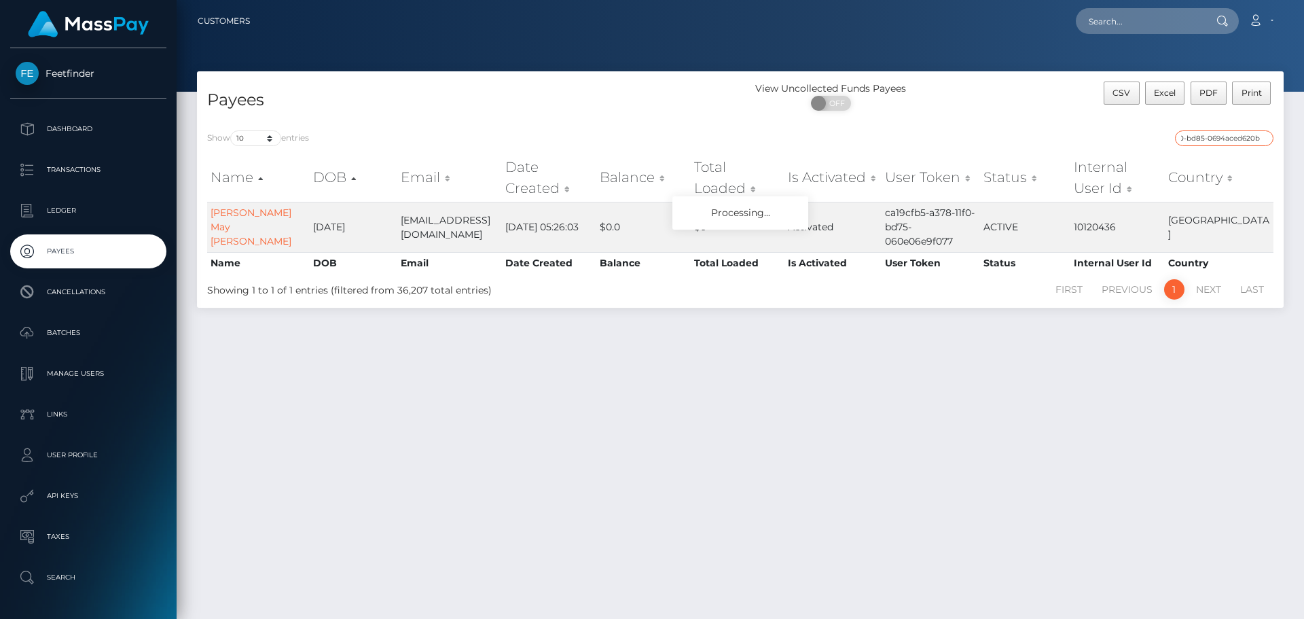
scroll to position [0, 0]
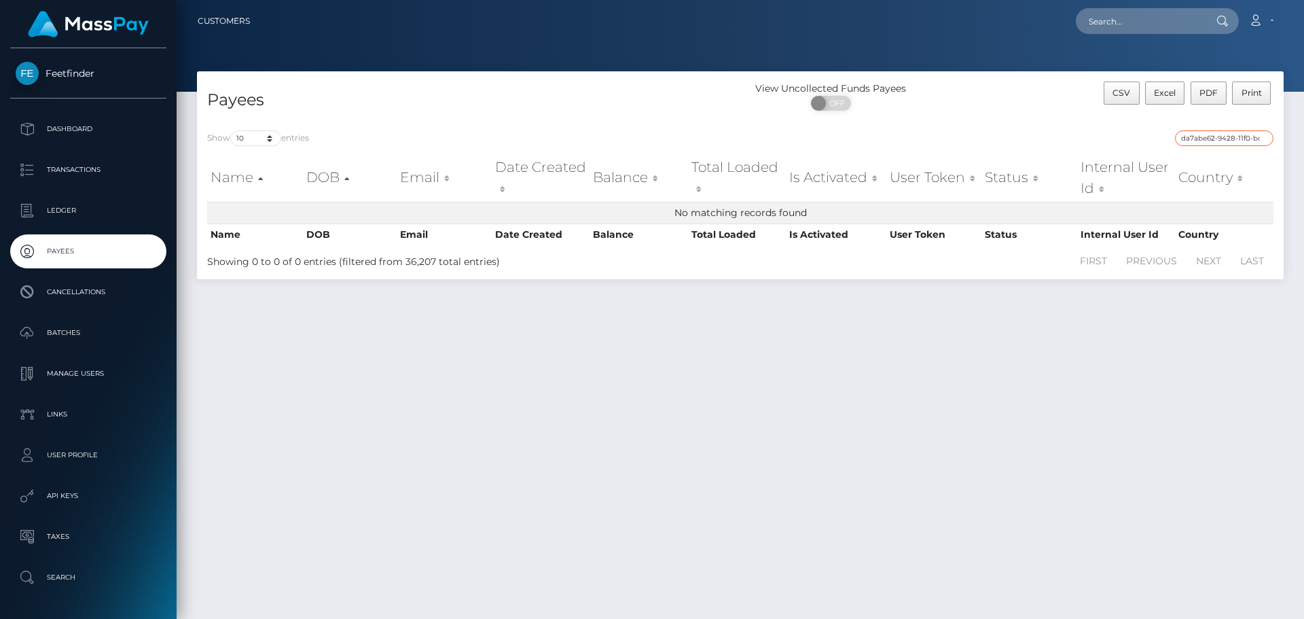
click at [1194, 141] on input "da7abe62-9428-11f0-bd85-0694aced620b" at bounding box center [1224, 138] width 98 height 16
paste input "A.williams199926@gmail.com"
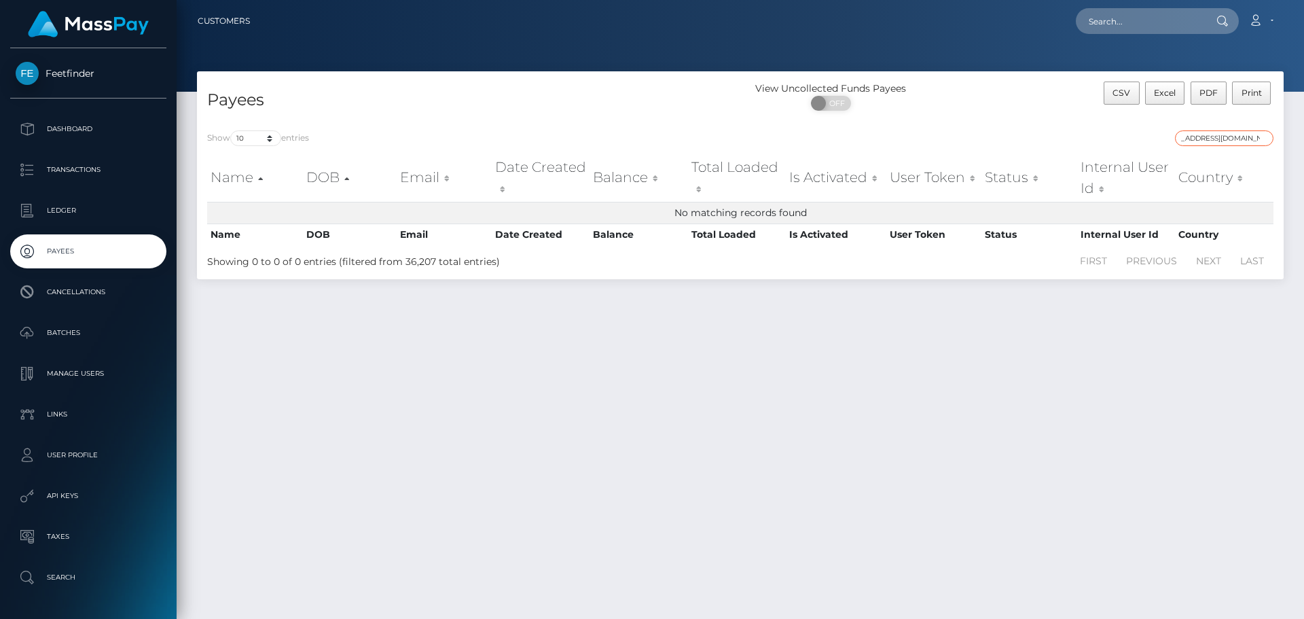
type input "A.williams199926@gmail.com"
click at [1261, 137] on input "A.williams199926@gmail.com" at bounding box center [1224, 138] width 98 height 16
click at [1221, 137] on input "search" at bounding box center [1224, 138] width 98 height 16
paste input "b7c1831f-a5c2-11f0-bd75-060e06e9f077"
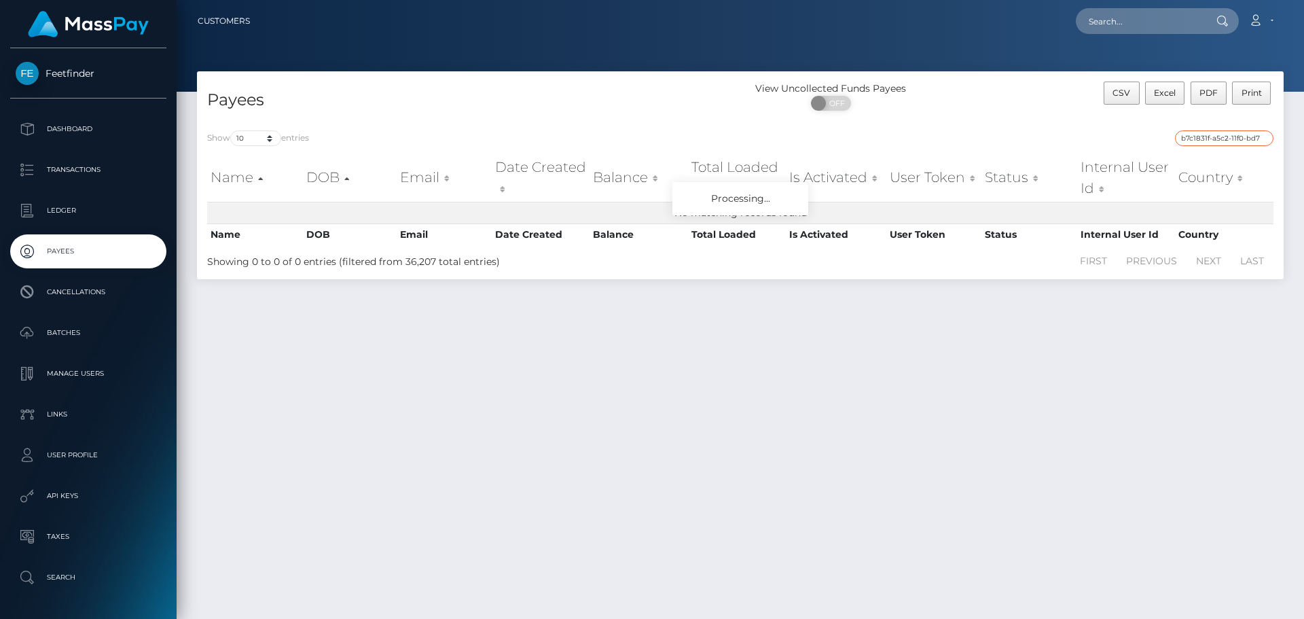
scroll to position [0, 56]
type input "b7c1831f-a5c2-11f0-bd75-060e06e9f077"
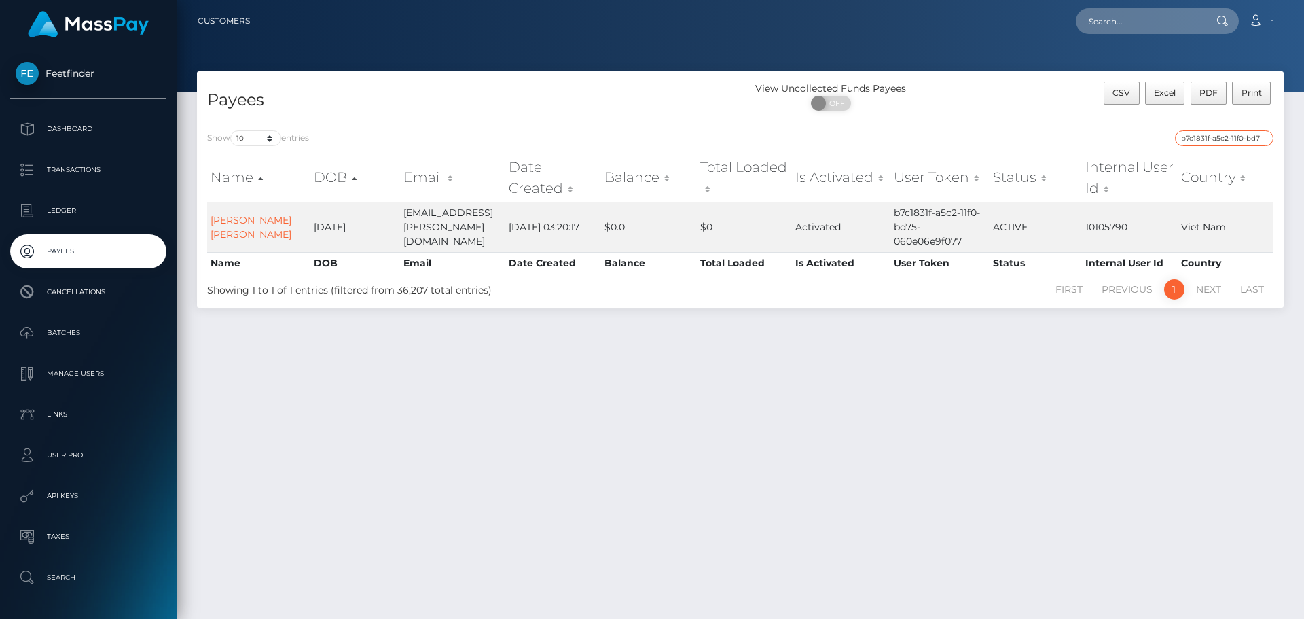
click at [1263, 137] on input "b7c1831f-a5c2-11f0-bd75-060e06e9f077" at bounding box center [1224, 138] width 98 height 16
click at [1193, 137] on input "search" at bounding box center [1224, 138] width 98 height 16
paste input "a7c39cf2-8bf9-11f0-bd85-0694aced620b"
type input "a7c39cf2-8bf9-11f0-bd85-0694aced620b"
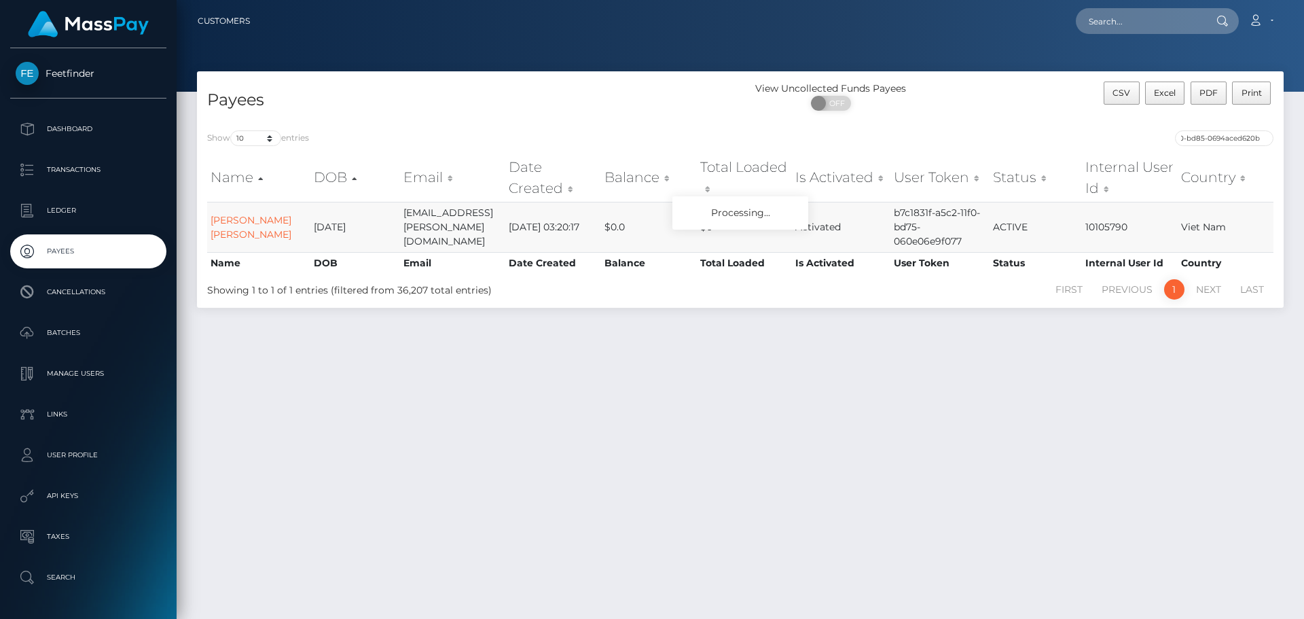
scroll to position [0, 0]
